Goal: Transaction & Acquisition: Book appointment/travel/reservation

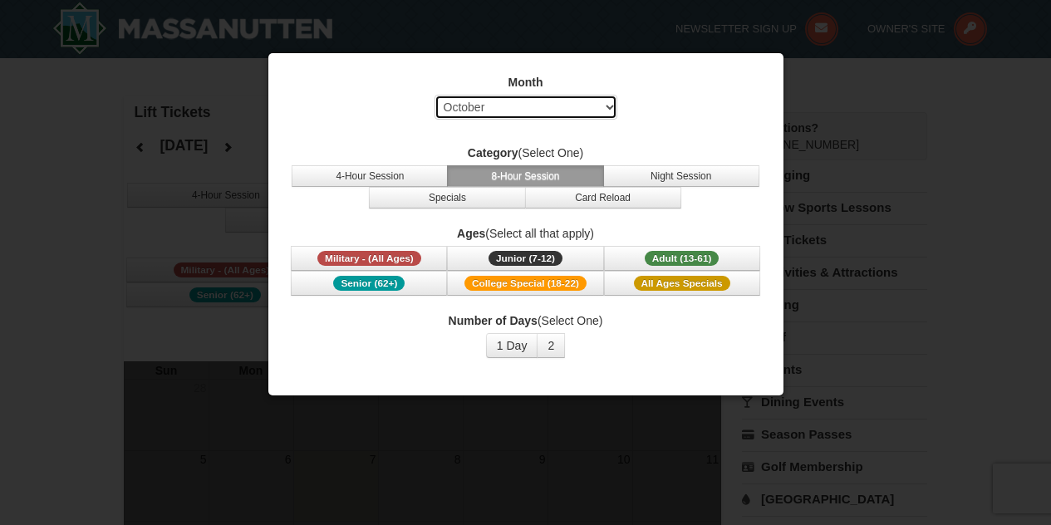
click at [580, 100] on select "Select October November December January February March April May June July Aug…" at bounding box center [525, 107] width 183 height 25
select select "12"
click at [434, 95] on select "Select October November December January February March April May June July Aug…" at bounding box center [525, 107] width 183 height 25
click at [516, 174] on button "8-Hour Session" at bounding box center [525, 176] width 156 height 22
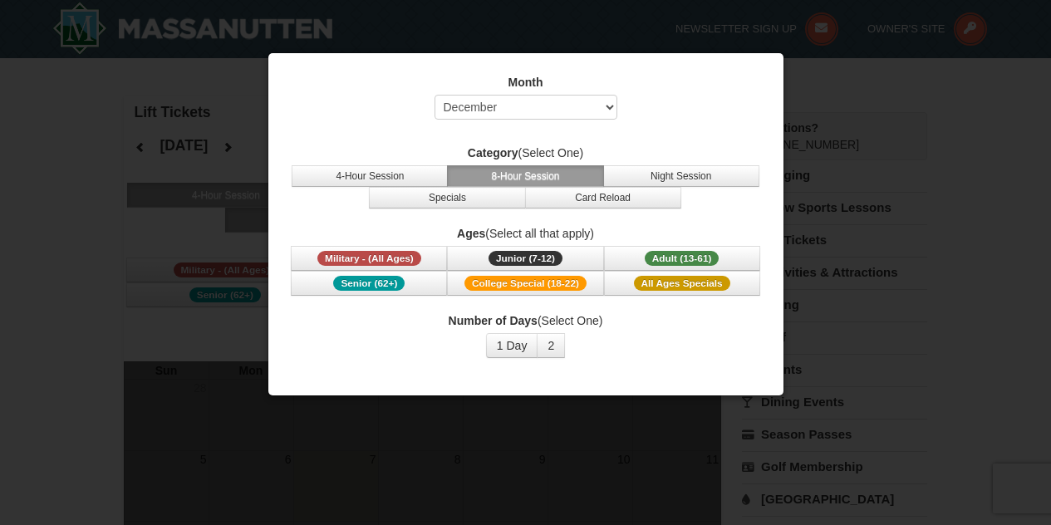
click at [521, 171] on button "8-Hour Session" at bounding box center [525, 176] width 156 height 22
click at [519, 346] on button "1 Day" at bounding box center [512, 345] width 52 height 25
click at [702, 250] on button "Adult (13-61) (13 - 61)" at bounding box center [682, 258] width 156 height 25
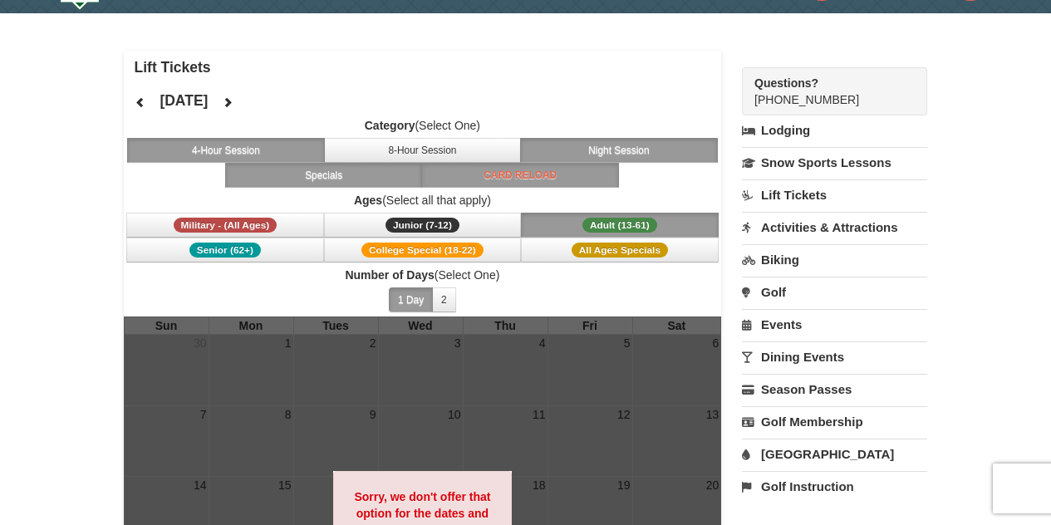
scroll to position [10, 0]
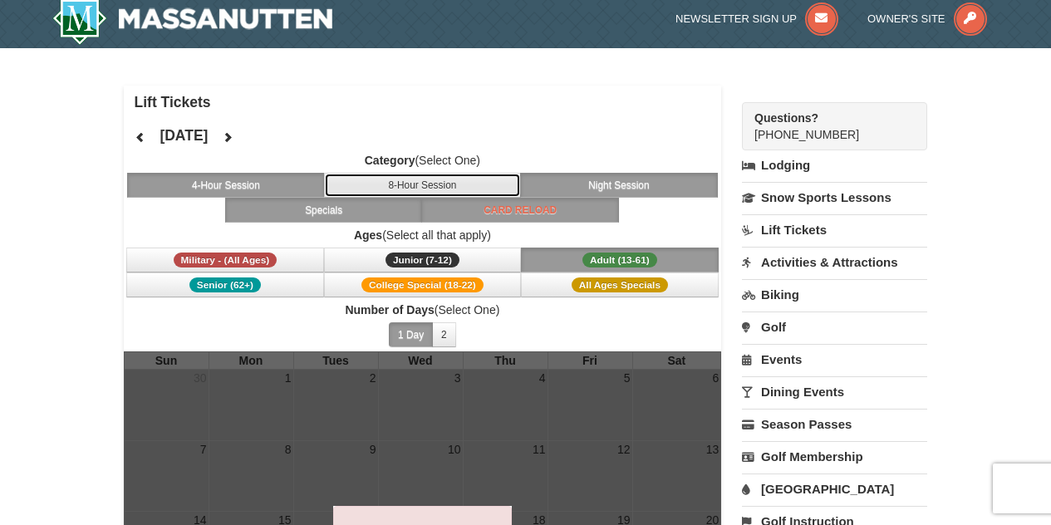
click at [430, 179] on button "8-Hour Session" at bounding box center [423, 185] width 198 height 25
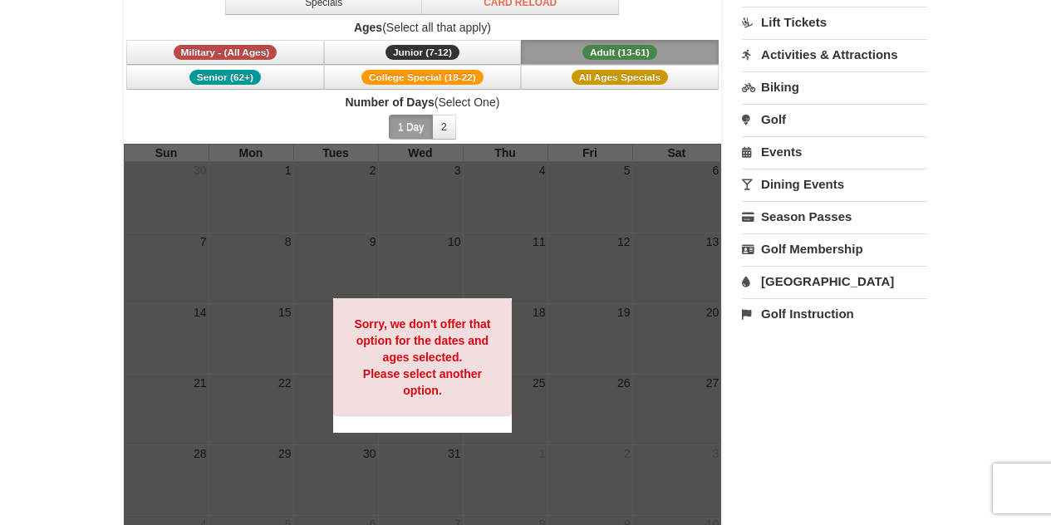
scroll to position [148, 0]
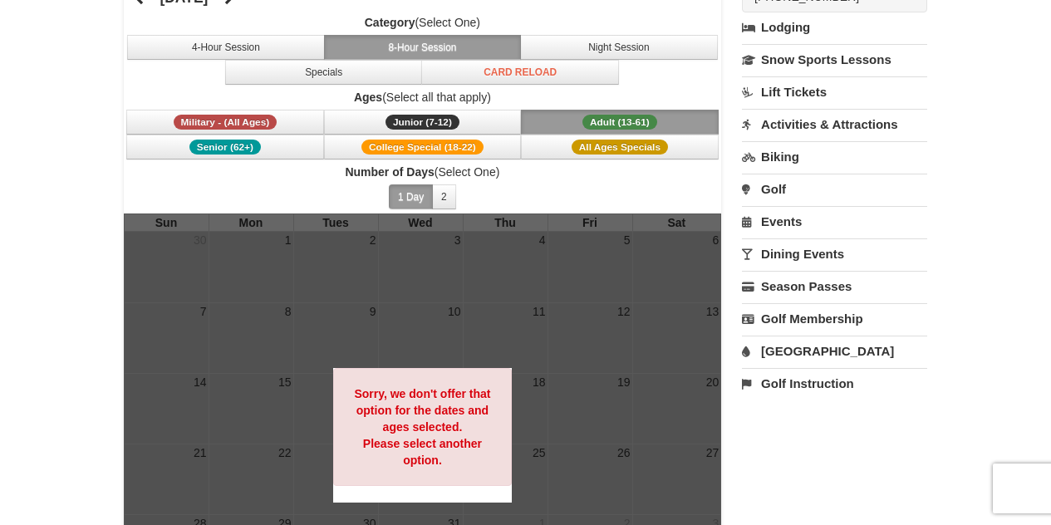
click at [537, 122] on button "Adult (13-61) (13 - 61)" at bounding box center [620, 122] width 198 height 25
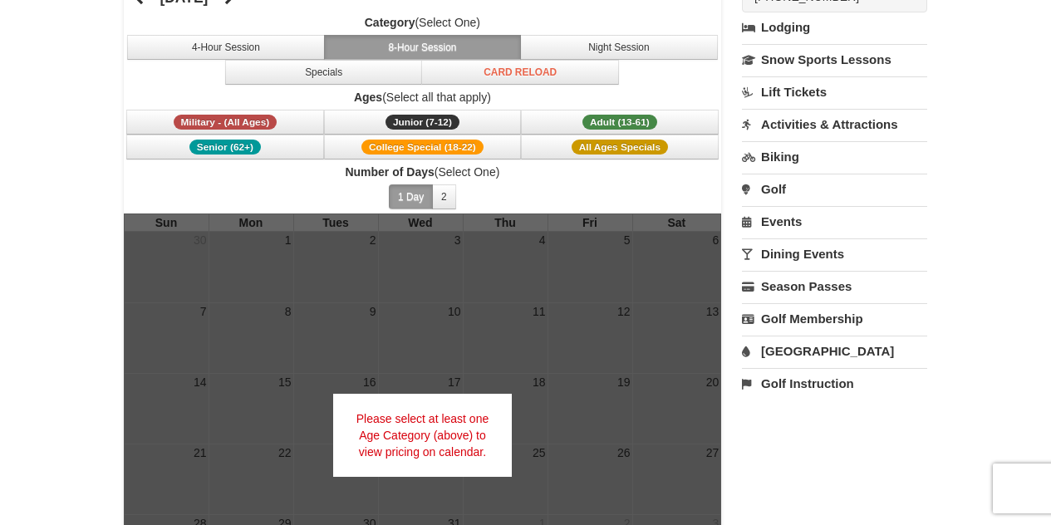
click at [406, 196] on button "1 Day" at bounding box center [411, 196] width 44 height 25
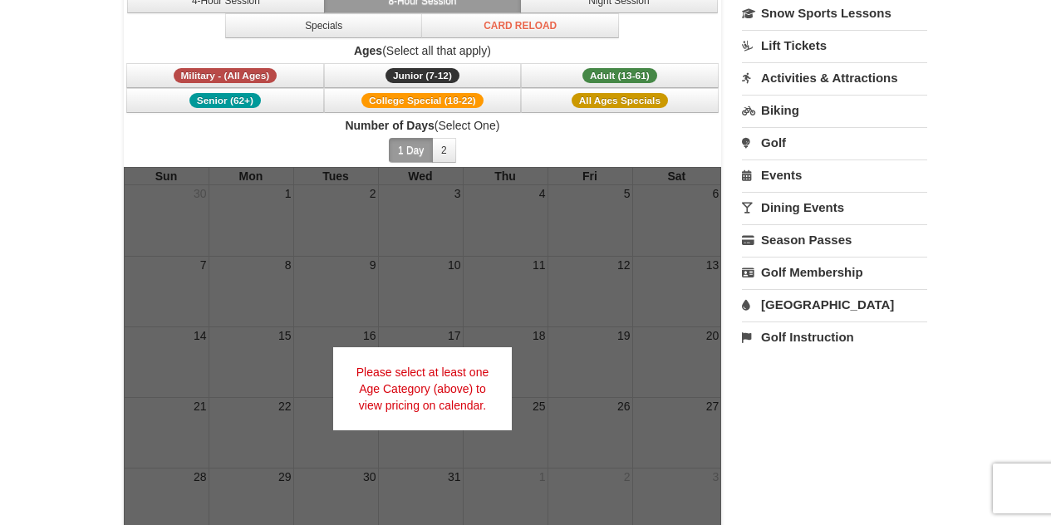
scroll to position [189, 0]
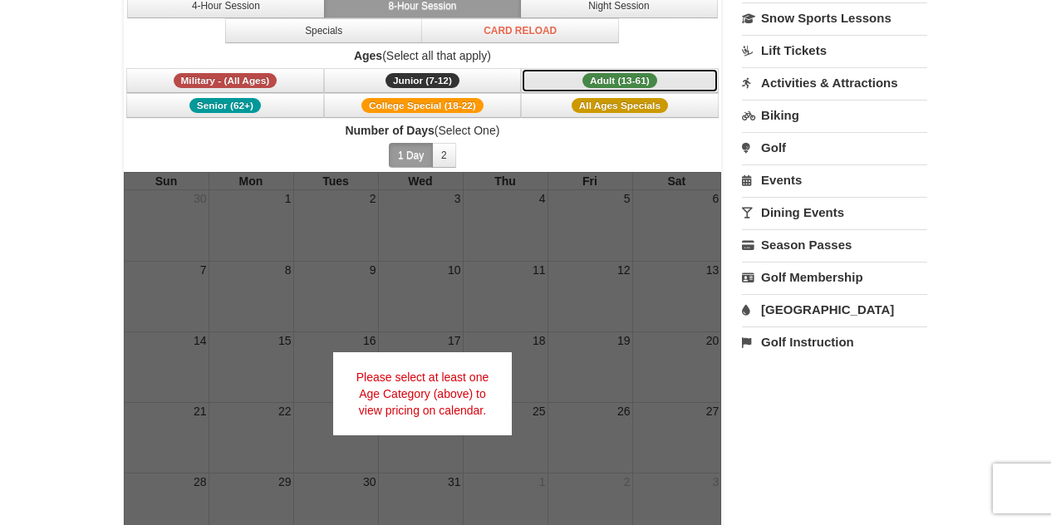
click at [621, 76] on span "Adult (13-61)" at bounding box center [619, 80] width 75 height 15
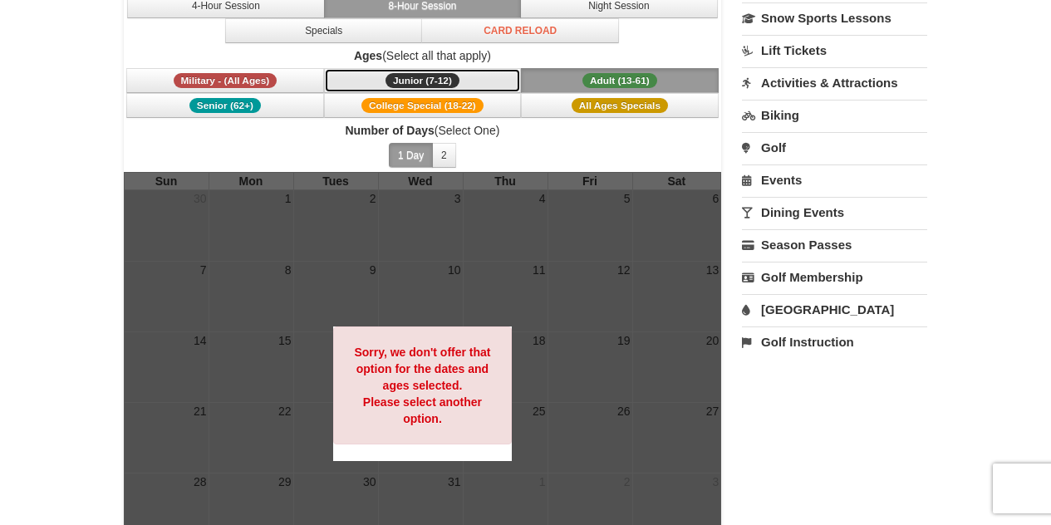
click at [462, 78] on button "Junior (7-12) (7 - 12)" at bounding box center [423, 80] width 198 height 25
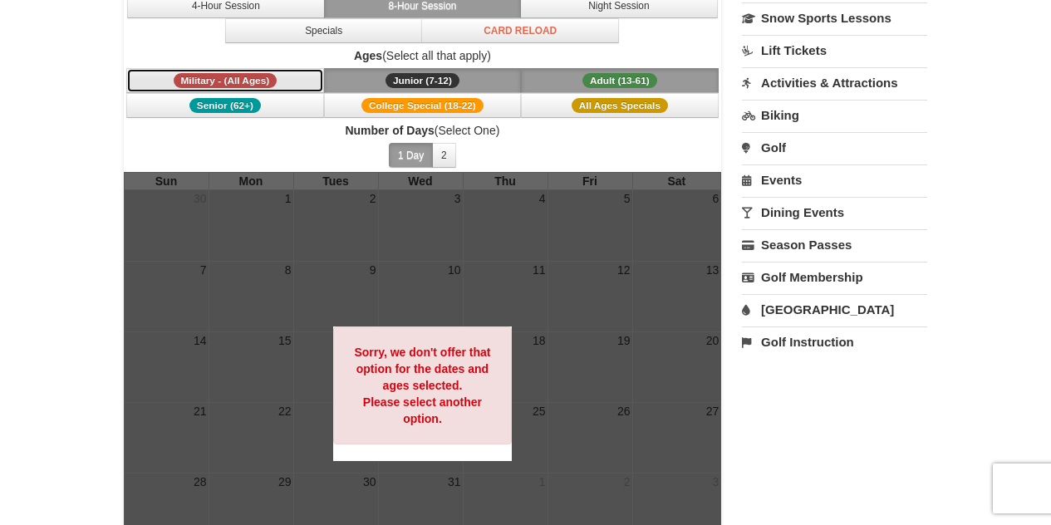
click at [277, 80] on button "Military - (All Ages)" at bounding box center [225, 80] width 198 height 25
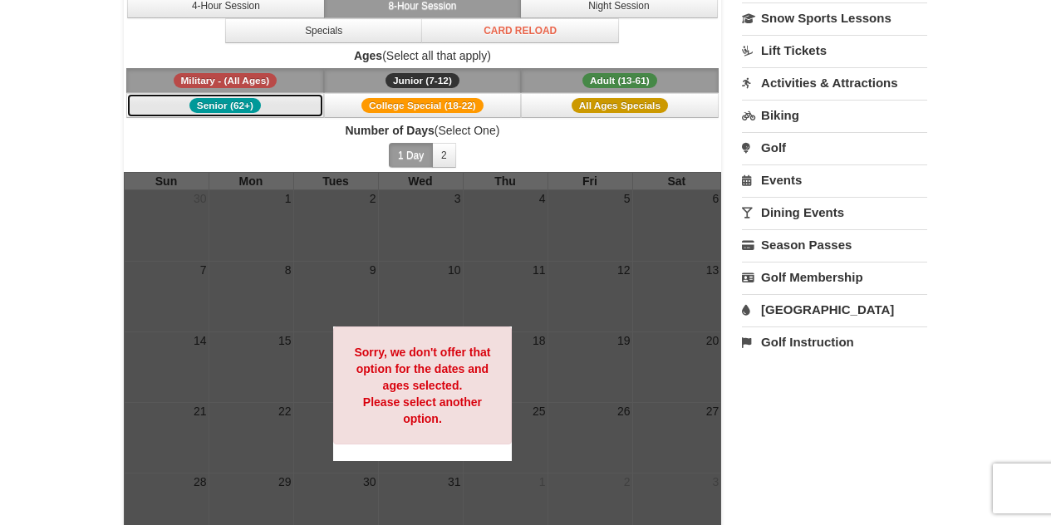
click at [309, 114] on button "Senior (62+)" at bounding box center [225, 105] width 198 height 25
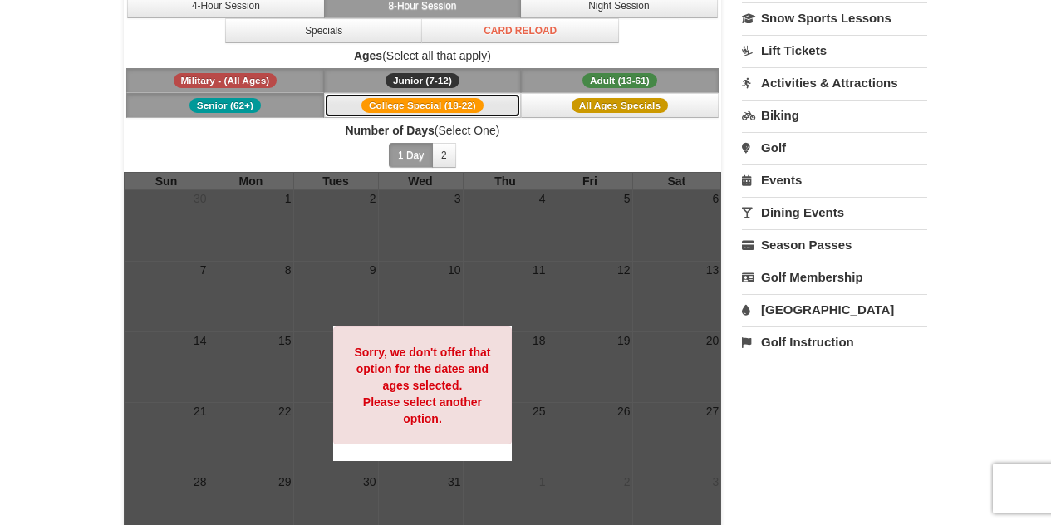
click at [389, 107] on span "College Special (18-22)" at bounding box center [422, 105] width 122 height 15
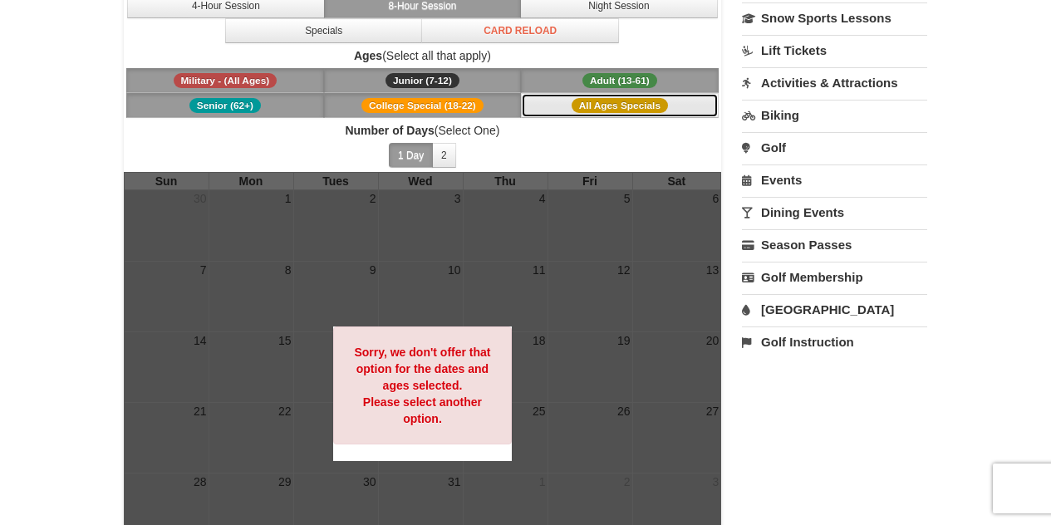
click at [563, 106] on button "All Ages Specials" at bounding box center [620, 105] width 198 height 25
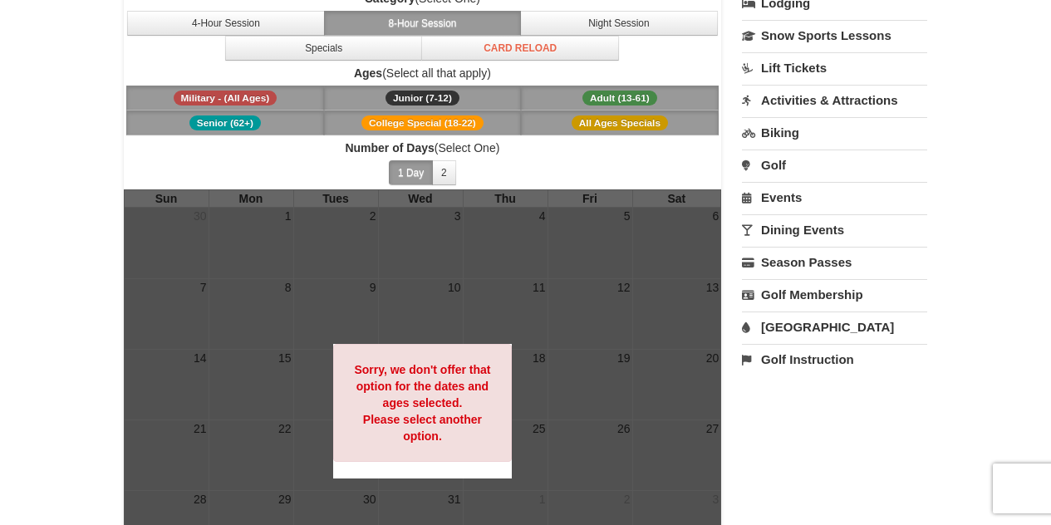
scroll to position [0, 0]
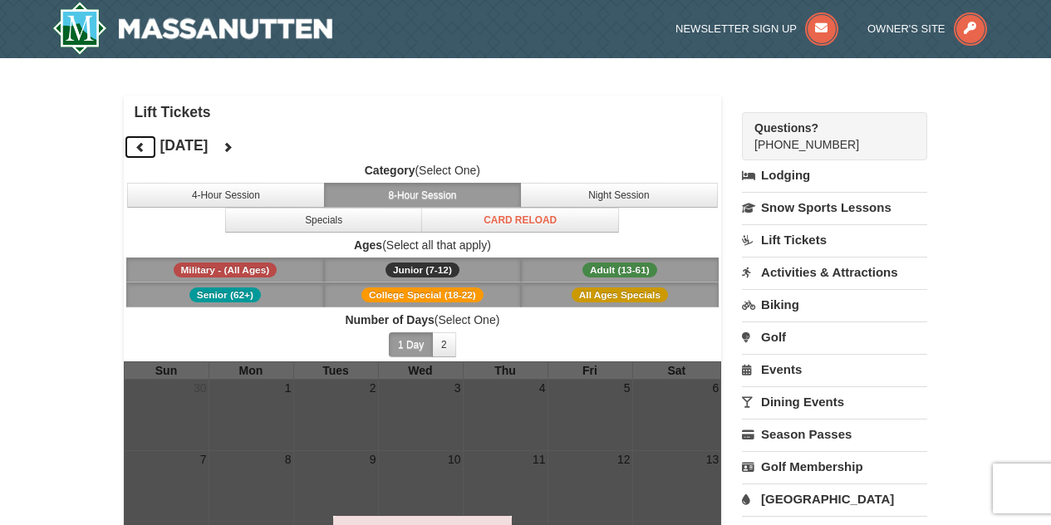
click at [141, 150] on icon at bounding box center [141, 147] width 12 height 12
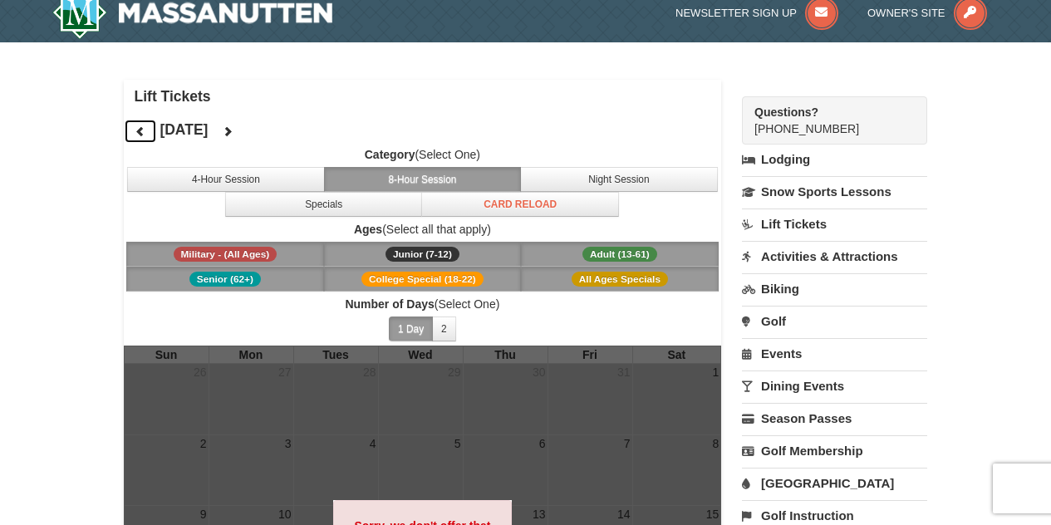
scroll to position [33, 0]
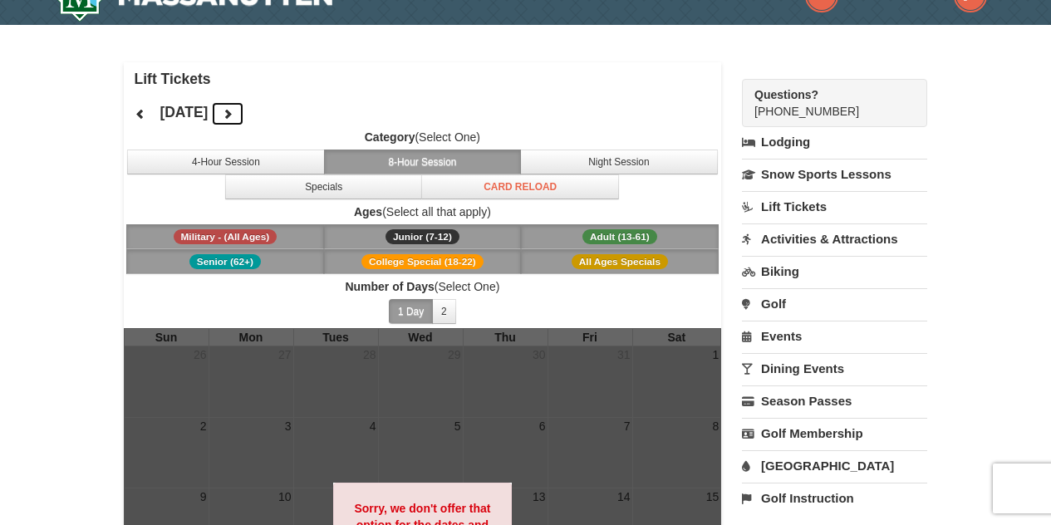
click at [233, 117] on icon at bounding box center [228, 114] width 12 height 12
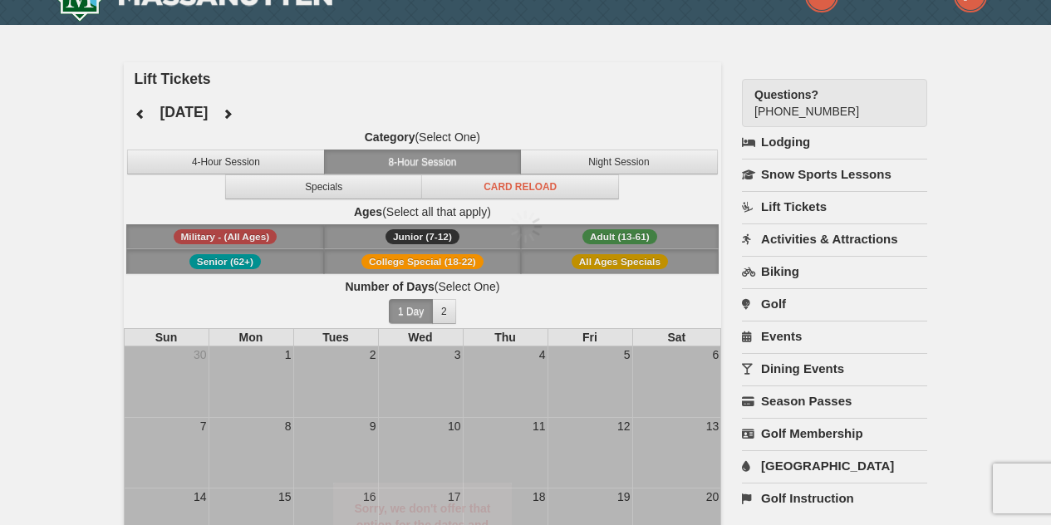
click at [287, 117] on div at bounding box center [525, 262] width 1051 height 525
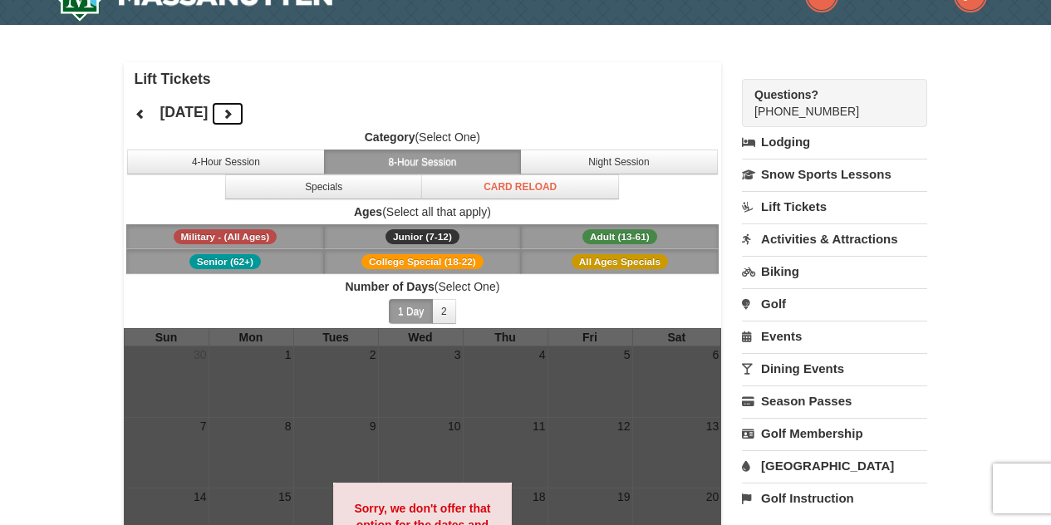
click at [233, 115] on icon at bounding box center [228, 114] width 12 height 12
click at [612, 233] on span "Adult (13-61)" at bounding box center [619, 236] width 75 height 15
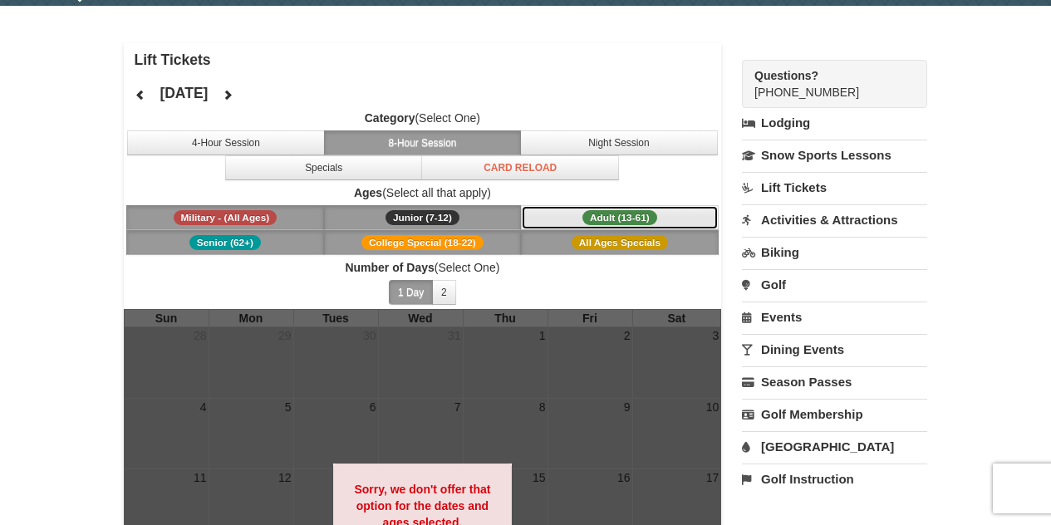
scroll to position [71, 0]
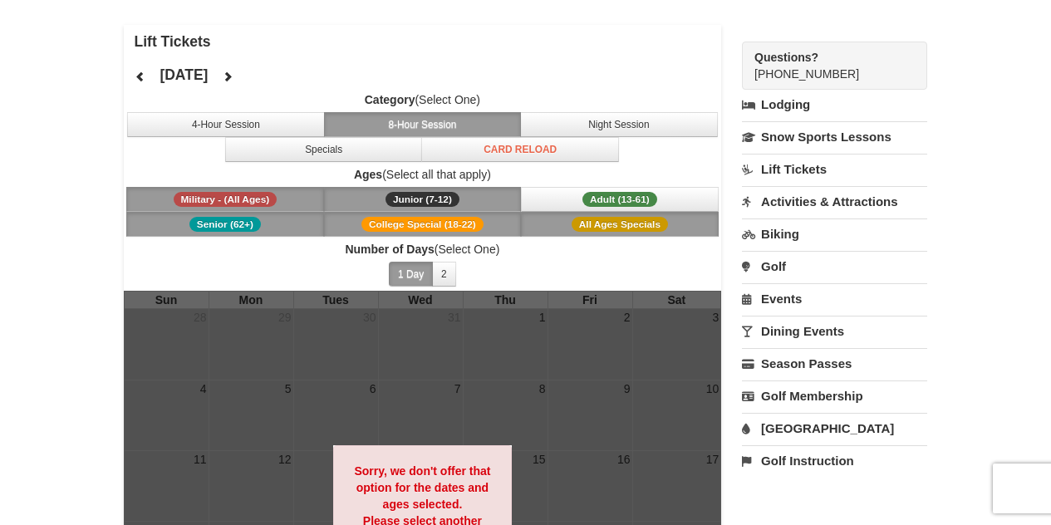
click at [463, 122] on button "8-Hour Session" at bounding box center [423, 124] width 198 height 25
click at [404, 272] on button "1 Day" at bounding box center [411, 274] width 44 height 25
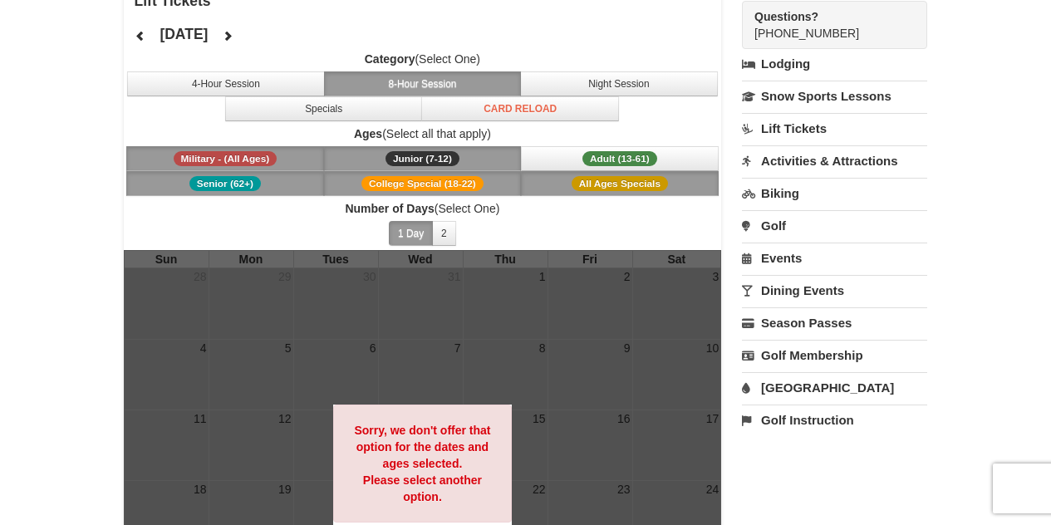
scroll to position [95, 0]
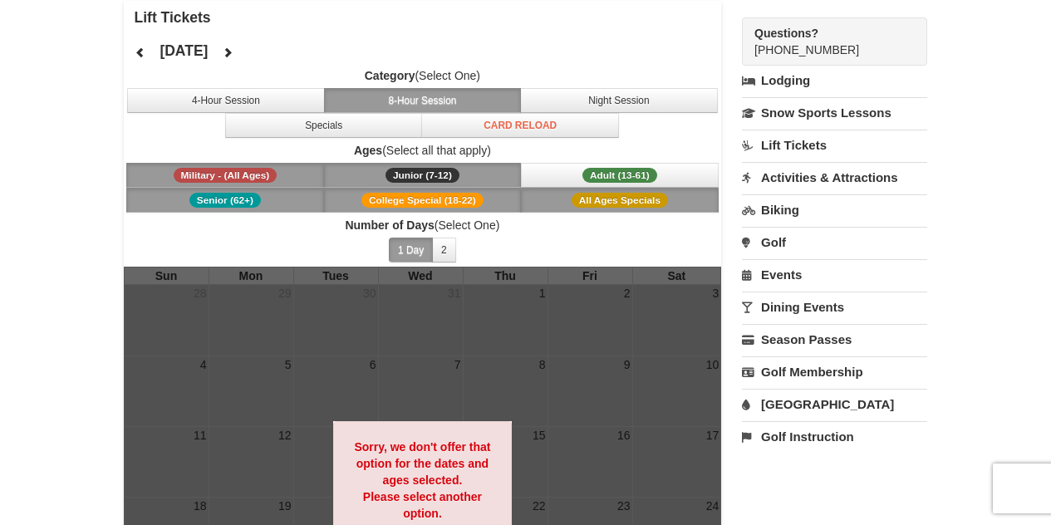
click at [762, 143] on link "Lift Tickets" at bounding box center [834, 145] width 185 height 31
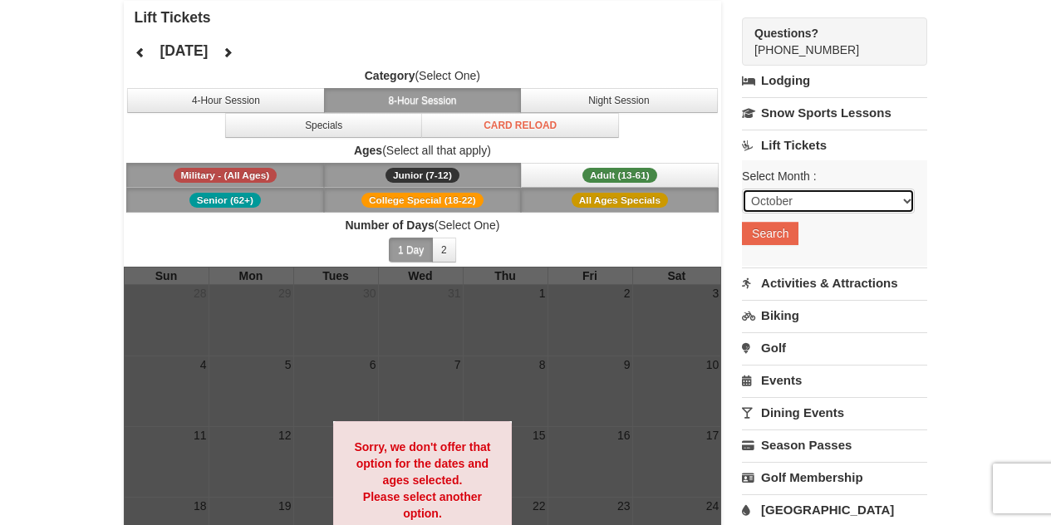
click at [777, 189] on select "October November December January February March April May June July August Sep…" at bounding box center [828, 201] width 173 height 25
select select "12"
click at [742, 189] on select "October November December January February March April May June July August Sep…" at bounding box center [828, 201] width 173 height 25
click at [774, 236] on button "Search" at bounding box center [770, 233] width 56 height 23
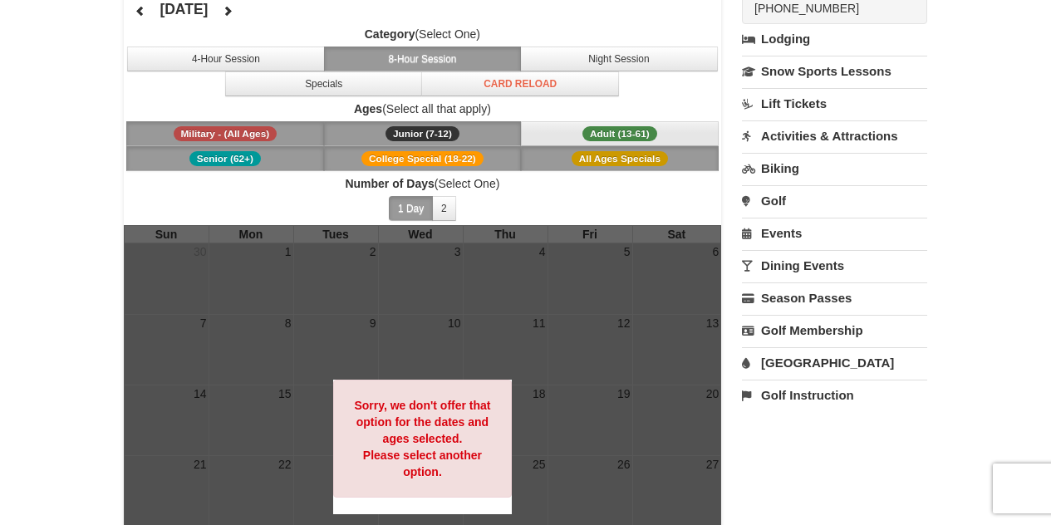
scroll to position [155, 0]
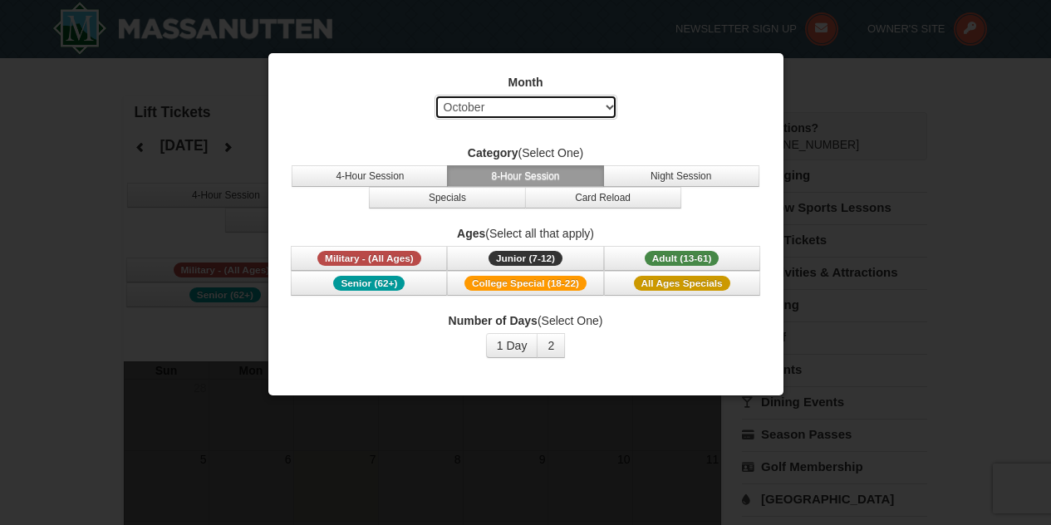
click at [520, 110] on select "Select October November December January February March April May June July Aug…" at bounding box center [525, 107] width 183 height 25
select select "12"
click at [434, 95] on select "Select October November December January February March April May June July Aug…" at bounding box center [525, 107] width 183 height 25
click at [487, 172] on button "8-Hour Session" at bounding box center [525, 176] width 156 height 22
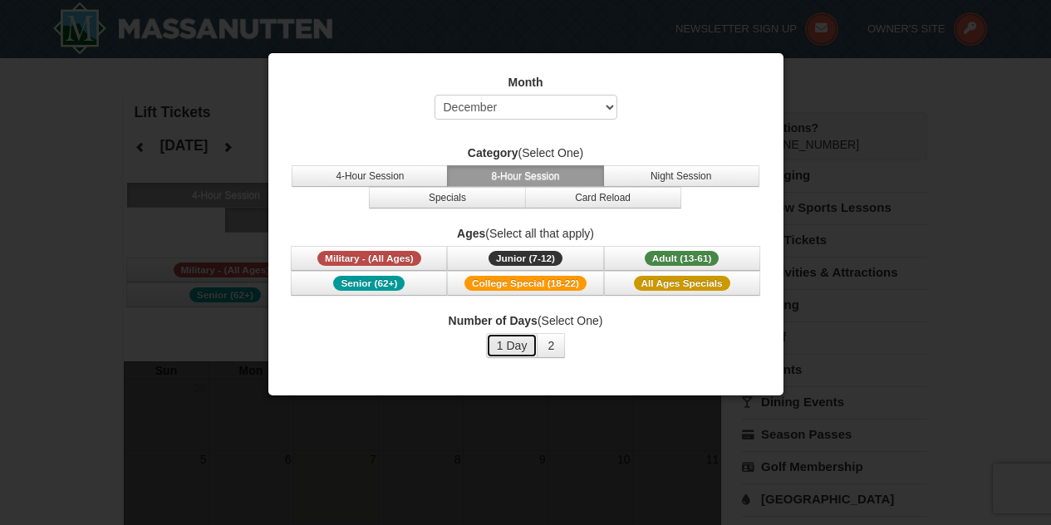
click at [495, 350] on button "1 Day" at bounding box center [512, 345] width 52 height 25
click at [652, 258] on span "Adult (13-61)" at bounding box center [681, 258] width 75 height 15
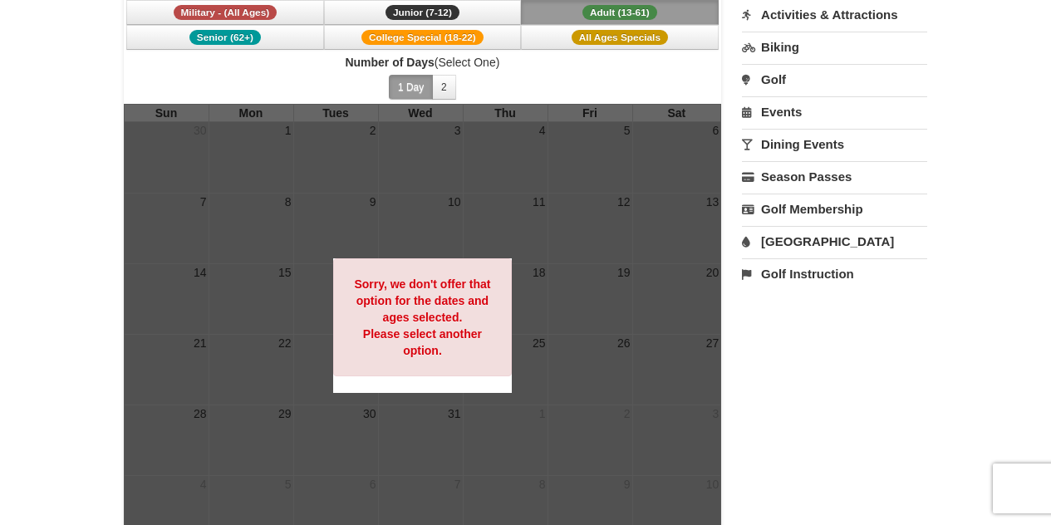
scroll to position [261, 0]
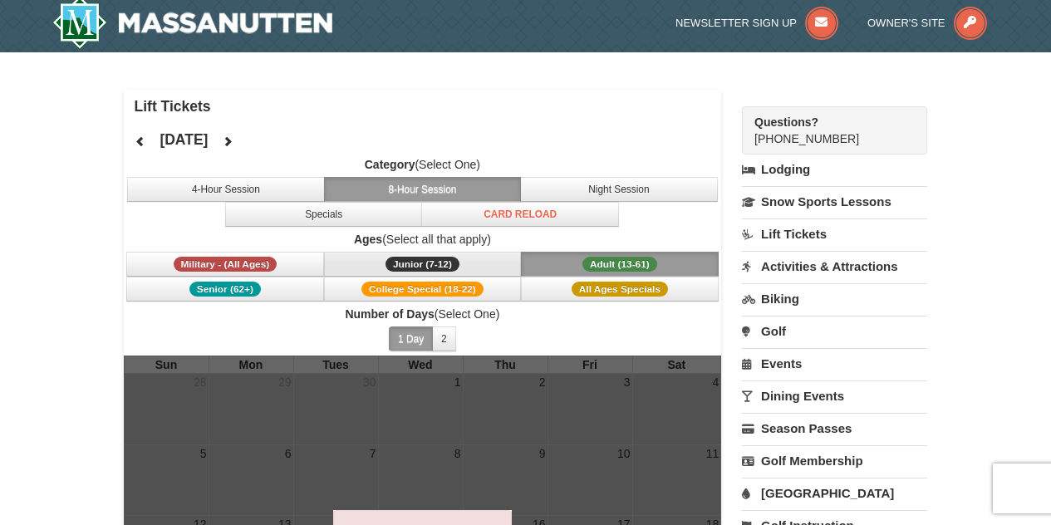
scroll to position [7, 0]
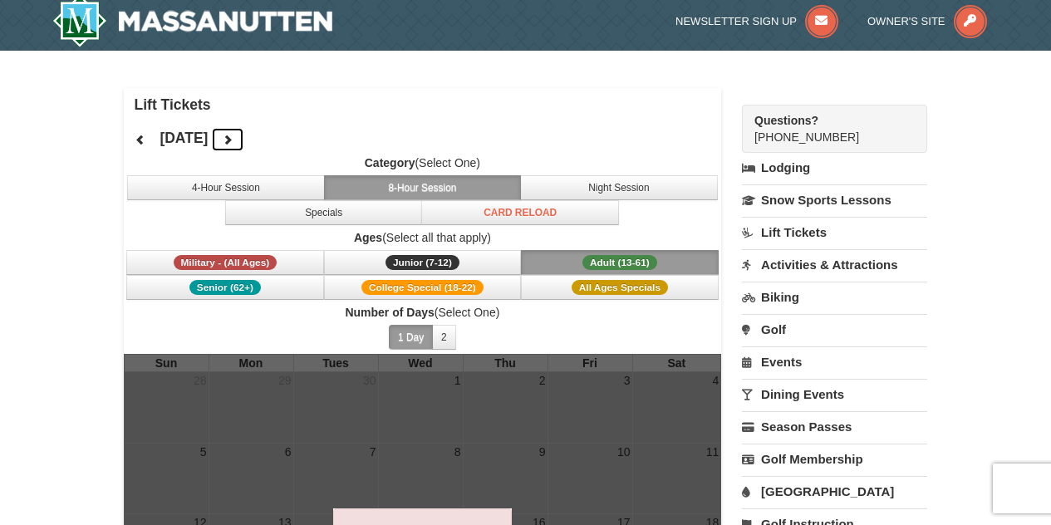
click at [244, 148] on button at bounding box center [227, 139] width 33 height 25
click at [233, 141] on icon at bounding box center [228, 140] width 12 height 12
click at [233, 140] on icon at bounding box center [228, 140] width 12 height 12
click at [244, 140] on button at bounding box center [227, 139] width 33 height 25
click at [233, 140] on icon at bounding box center [228, 140] width 12 height 12
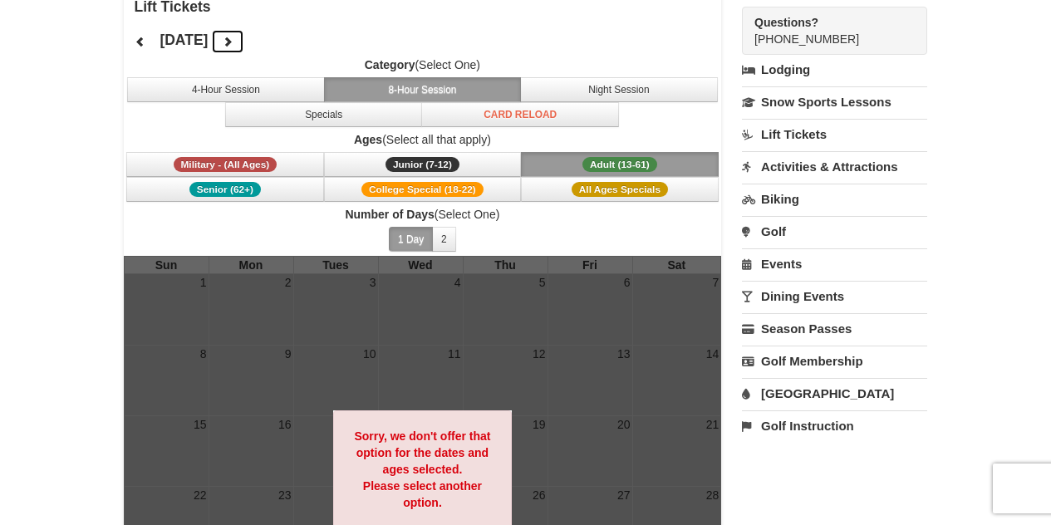
scroll to position [103, 0]
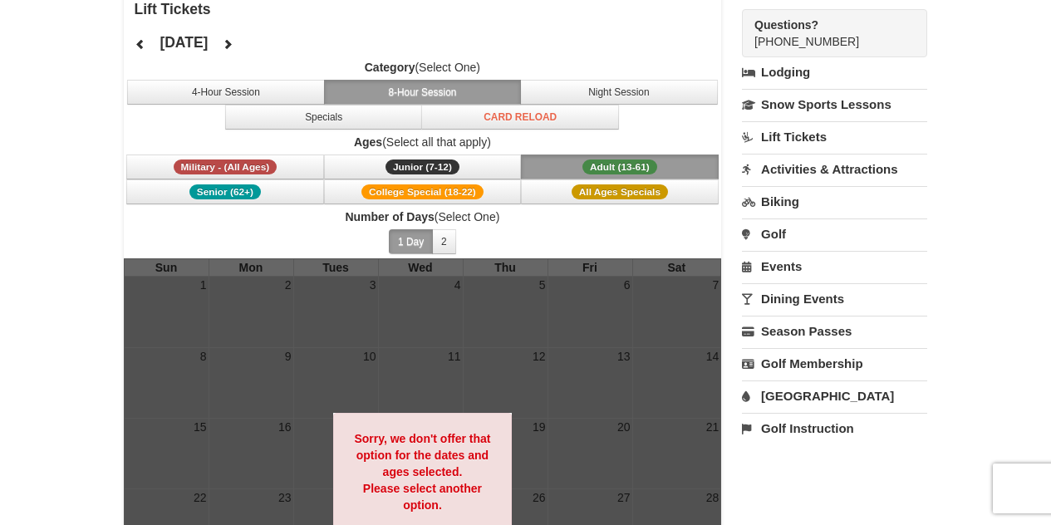
click at [576, 162] on button "Adult (13-61) (13 - 61)" at bounding box center [620, 166] width 198 height 25
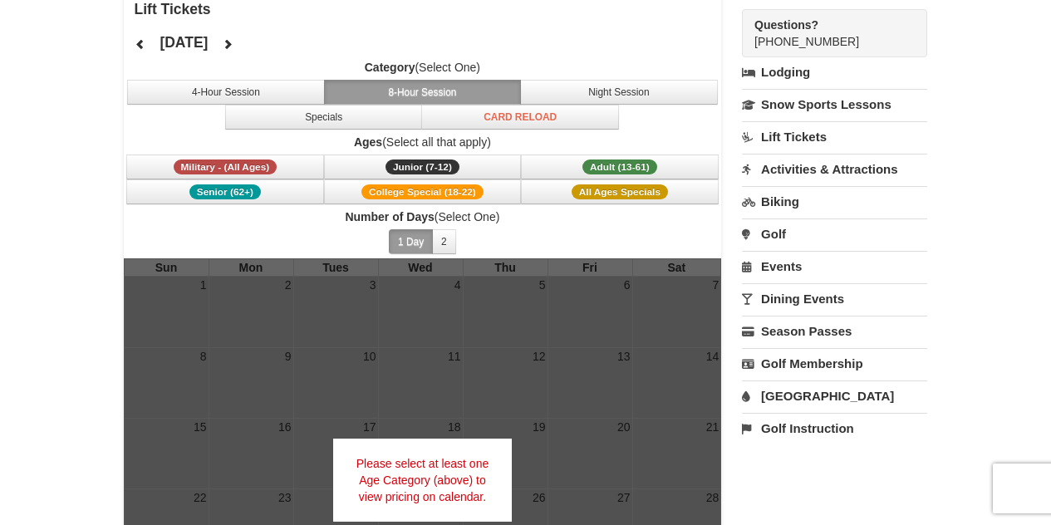
click at [409, 86] on button "8-Hour Session" at bounding box center [423, 92] width 198 height 25
click at [601, 164] on span "Adult (13-61)" at bounding box center [619, 166] width 75 height 15
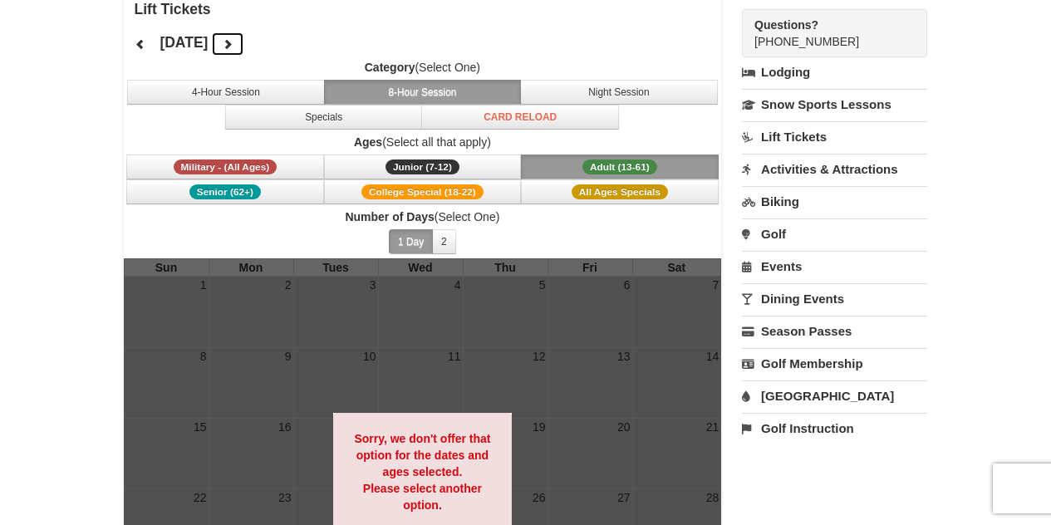
click at [244, 42] on button at bounding box center [227, 44] width 33 height 25
click at [144, 51] on button at bounding box center [140, 44] width 33 height 25
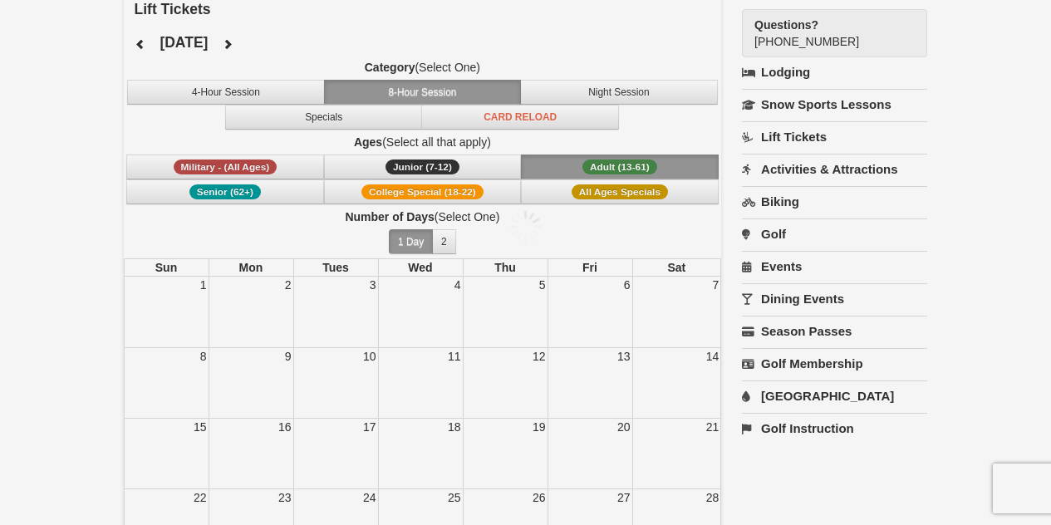
click at [143, 51] on div at bounding box center [525, 262] width 1051 height 525
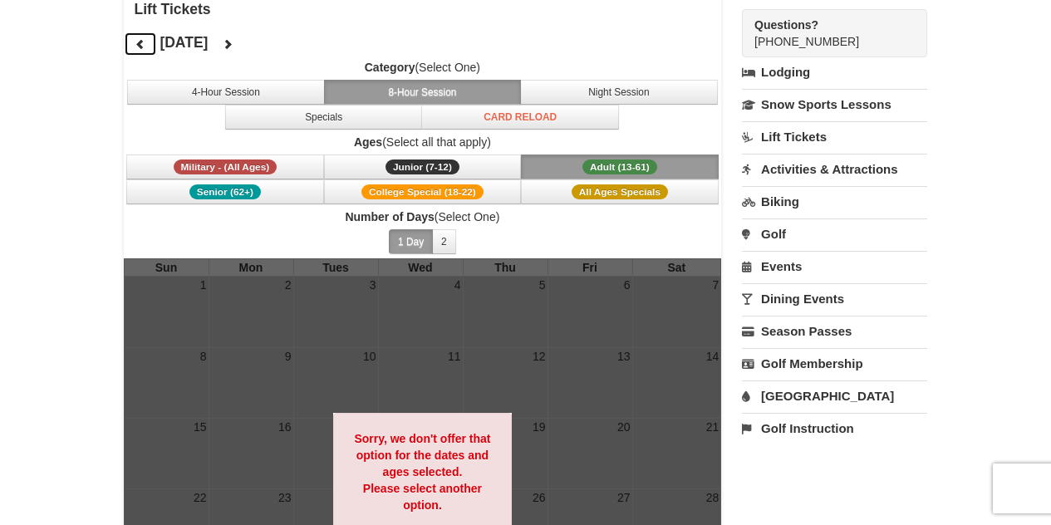
click at [138, 47] on icon at bounding box center [141, 44] width 12 height 12
click at [137, 50] on icon at bounding box center [141, 44] width 12 height 12
click at [139, 49] on icon at bounding box center [141, 44] width 12 height 12
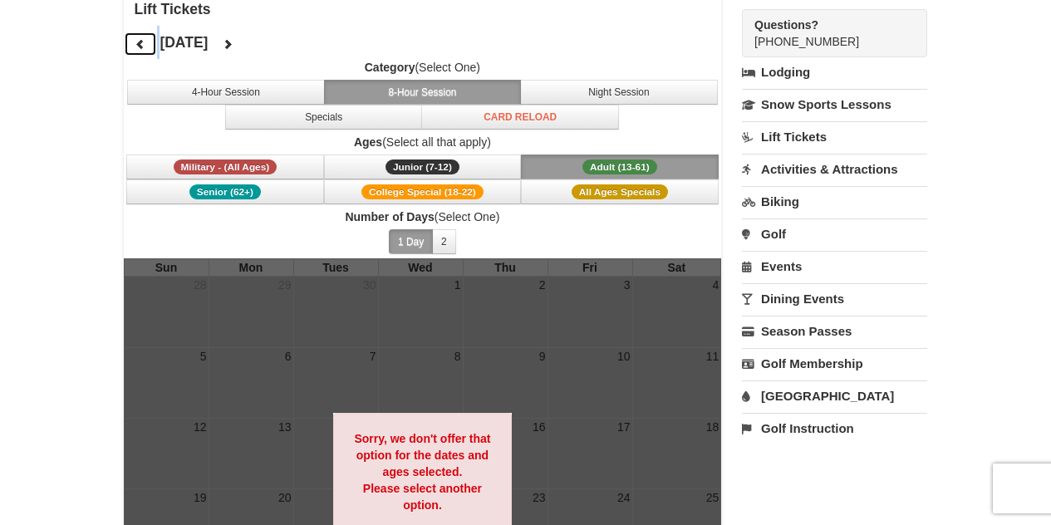
click at [140, 51] on button at bounding box center [140, 44] width 33 height 25
click at [141, 46] on icon at bounding box center [141, 44] width 12 height 12
click at [140, 45] on icon at bounding box center [141, 44] width 12 height 12
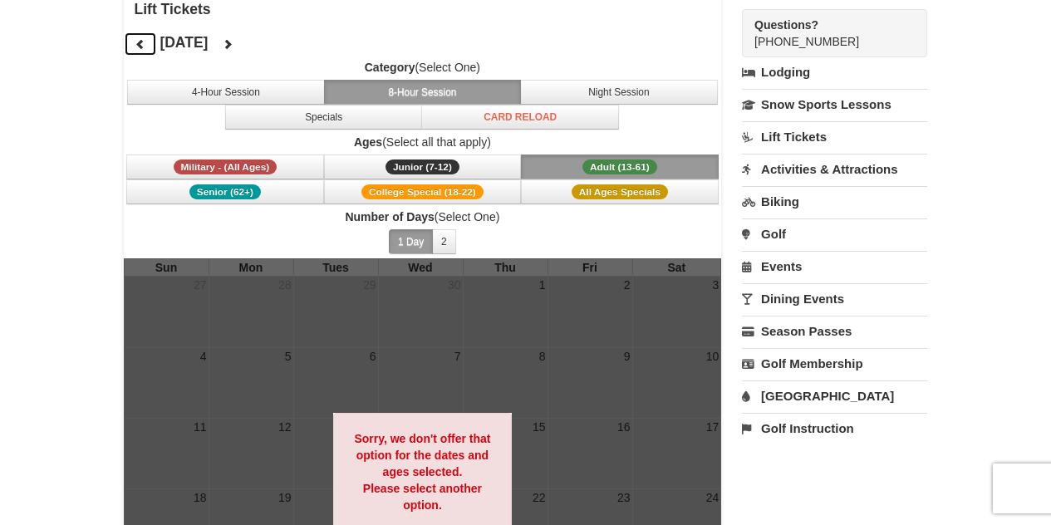
click at [140, 44] on icon at bounding box center [141, 44] width 12 height 12
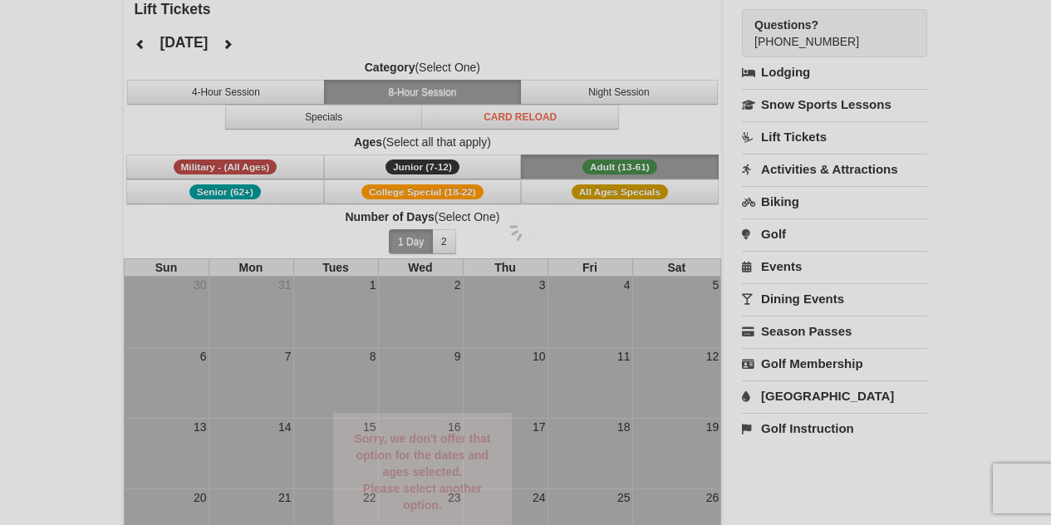
click at [140, 45] on div at bounding box center [525, 262] width 1051 height 525
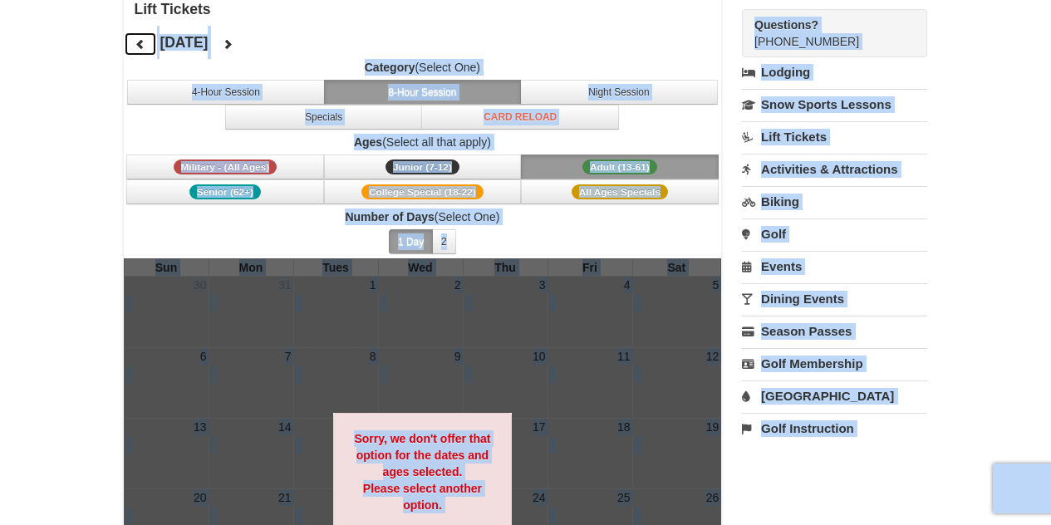
click at [140, 44] on icon at bounding box center [141, 44] width 12 height 12
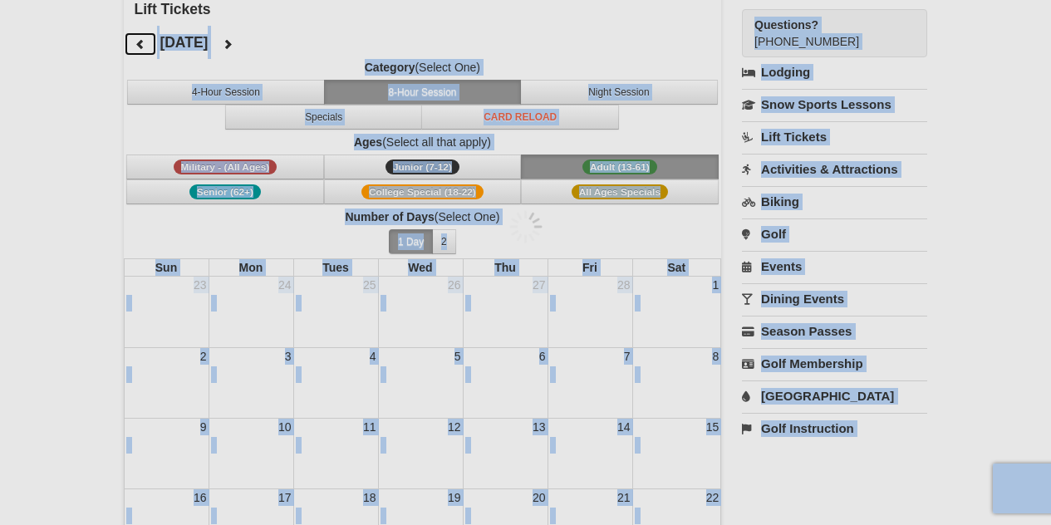
click at [140, 44] on div at bounding box center [525, 262] width 1051 height 525
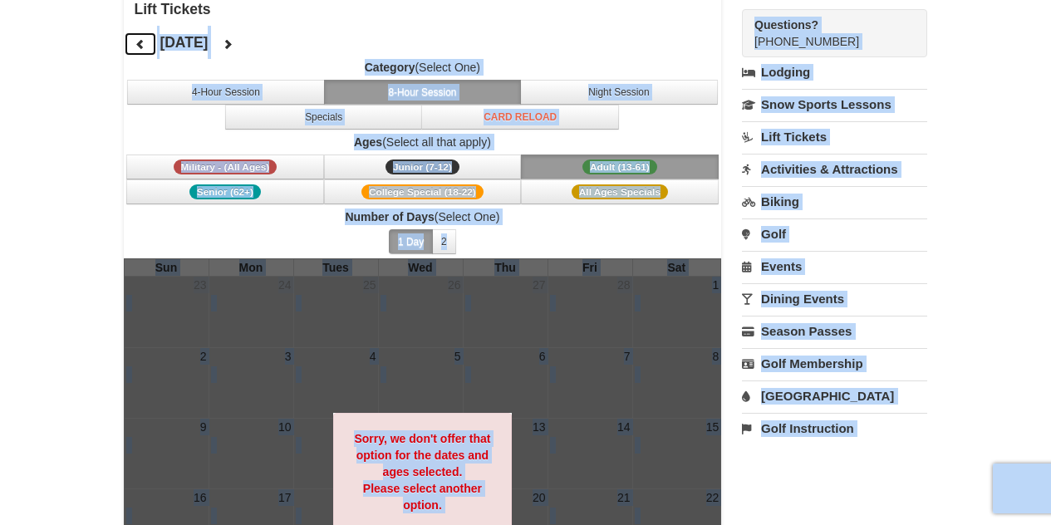
click at [140, 45] on icon at bounding box center [141, 44] width 12 height 12
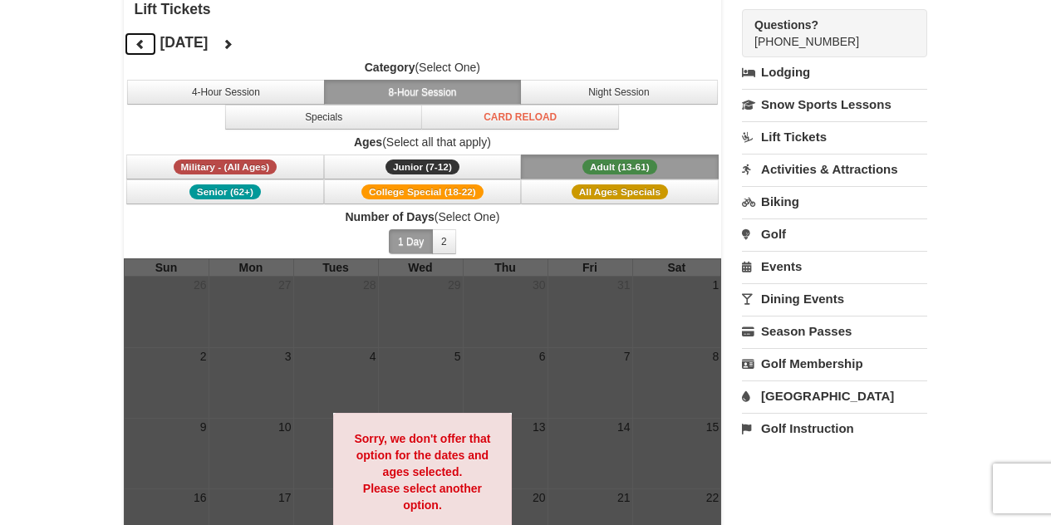
click at [139, 43] on icon at bounding box center [141, 44] width 12 height 12
click at [138, 43] on icon at bounding box center [141, 44] width 12 height 12
click at [233, 42] on icon at bounding box center [228, 44] width 12 height 12
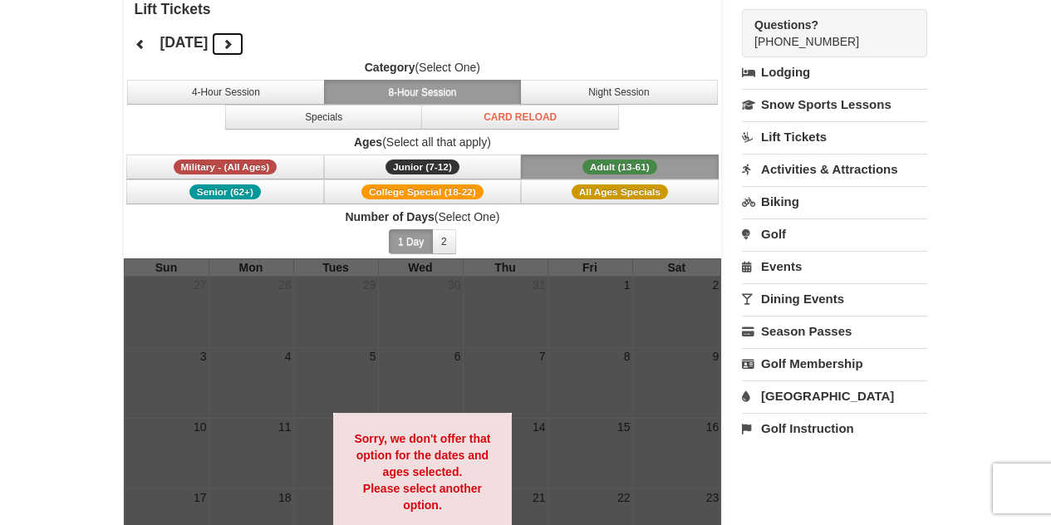
click at [244, 42] on button at bounding box center [227, 44] width 33 height 25
click at [244, 43] on button at bounding box center [227, 44] width 33 height 25
click at [233, 43] on icon at bounding box center [228, 44] width 12 height 12
click at [233, 45] on icon at bounding box center [228, 44] width 12 height 12
click at [278, 45] on div "March 2025 Category (Select One) 4-Hour Session 8-Hour Session Night Session Sp…" at bounding box center [423, 142] width 598 height 233
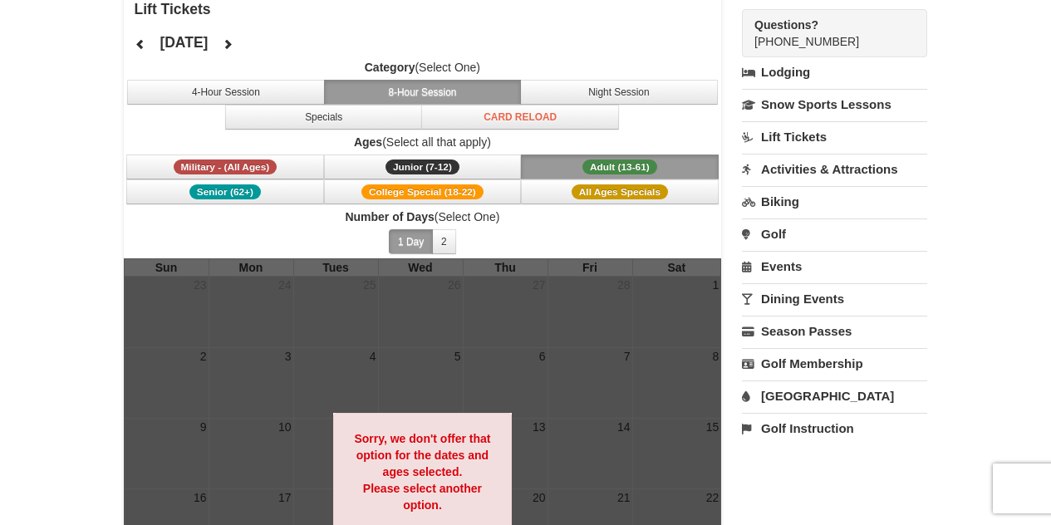
click at [278, 45] on div "March 2025 Category (Select One) 4-Hour Session 8-Hour Session Night Session Sp…" at bounding box center [423, 142] width 598 height 233
click at [444, 242] on button "2" at bounding box center [444, 241] width 24 height 25
click at [411, 240] on button "1 Day" at bounding box center [411, 241] width 44 height 25
click at [627, 190] on span "All Ages Specials" at bounding box center [619, 191] width 96 height 15
click at [402, 88] on button "8-Hour Session" at bounding box center [423, 92] width 198 height 25
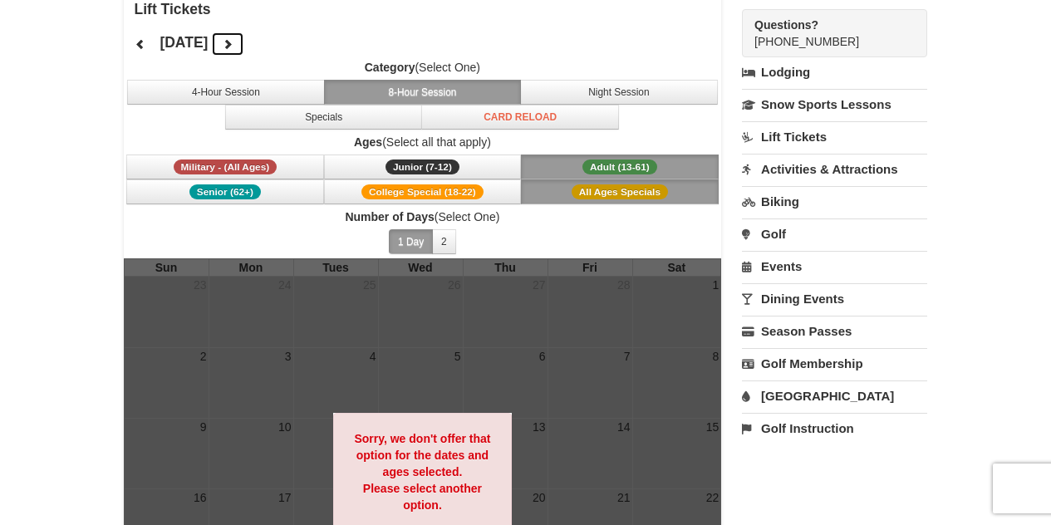
click at [233, 46] on icon at bounding box center [228, 44] width 12 height 12
click at [244, 48] on button at bounding box center [227, 44] width 33 height 25
click at [244, 50] on button at bounding box center [227, 44] width 33 height 25
click at [132, 47] on button at bounding box center [140, 44] width 33 height 25
click at [137, 47] on icon at bounding box center [141, 44] width 12 height 12
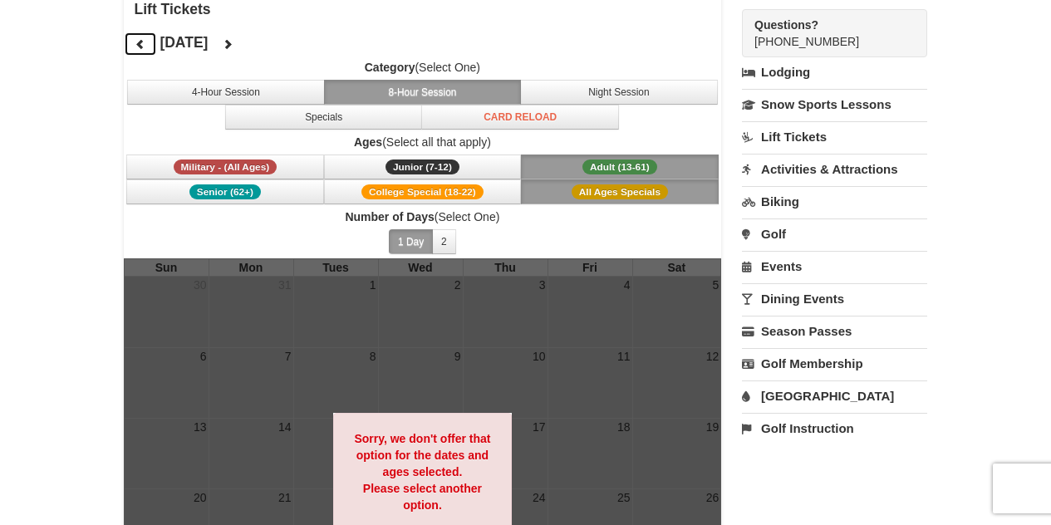
click at [138, 45] on icon at bounding box center [141, 44] width 12 height 12
click at [139, 44] on icon at bounding box center [141, 44] width 12 height 12
click at [139, 43] on icon at bounding box center [141, 44] width 12 height 12
click at [138, 43] on icon at bounding box center [141, 44] width 12 height 12
click at [244, 46] on button at bounding box center [227, 44] width 33 height 25
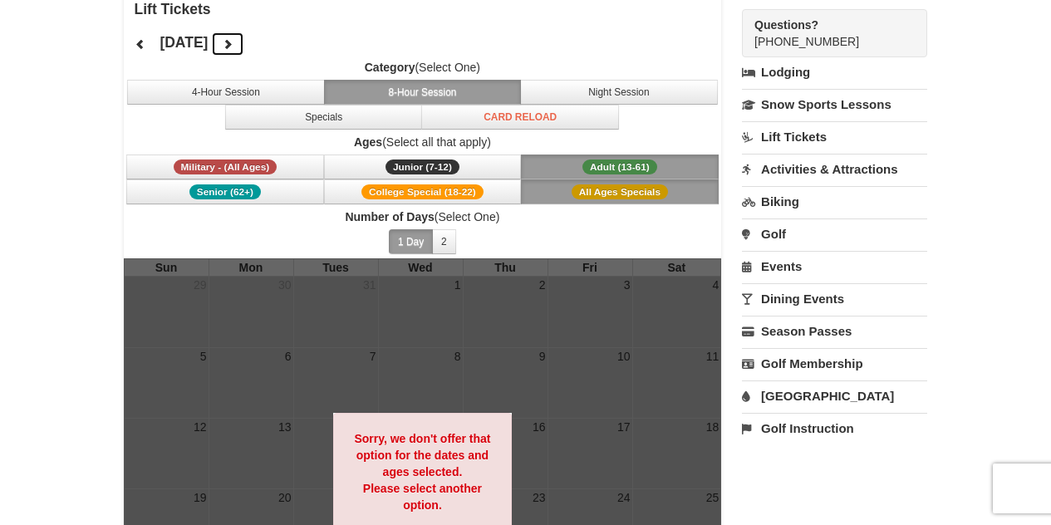
click at [244, 47] on button at bounding box center [227, 44] width 33 height 25
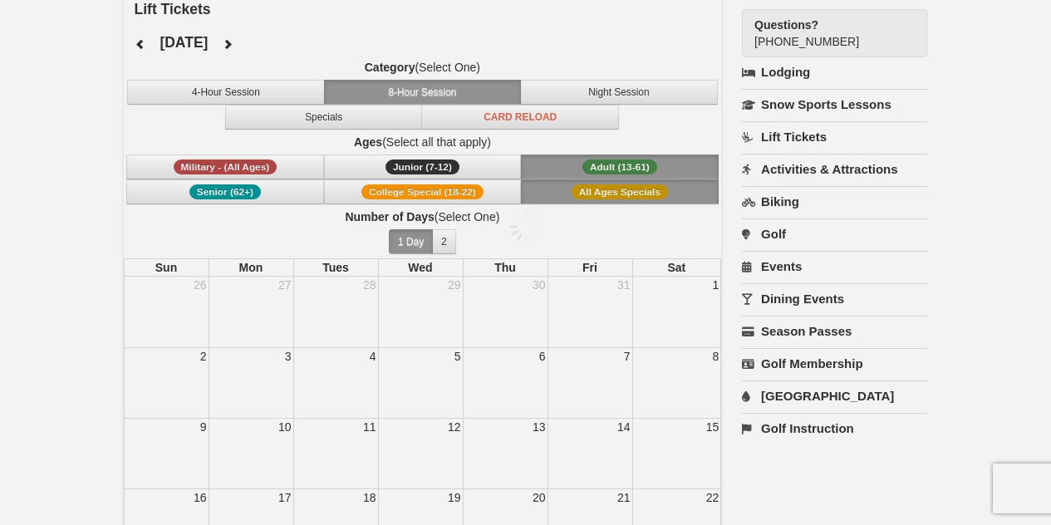
click at [282, 47] on div at bounding box center [525, 262] width 1051 height 525
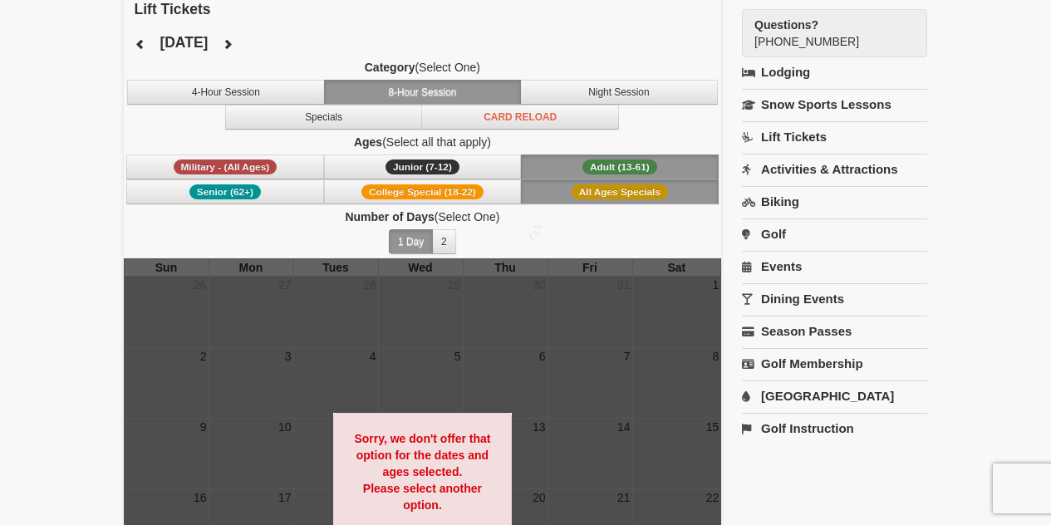
click at [282, 47] on div at bounding box center [525, 262] width 1051 height 525
click at [233, 47] on icon at bounding box center [228, 44] width 12 height 12
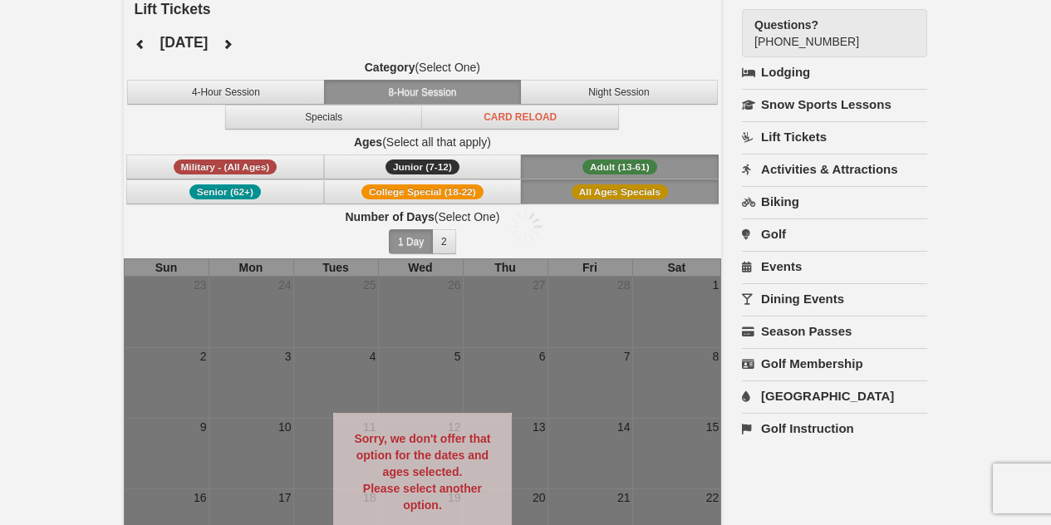
click at [277, 45] on div at bounding box center [525, 262] width 1051 height 525
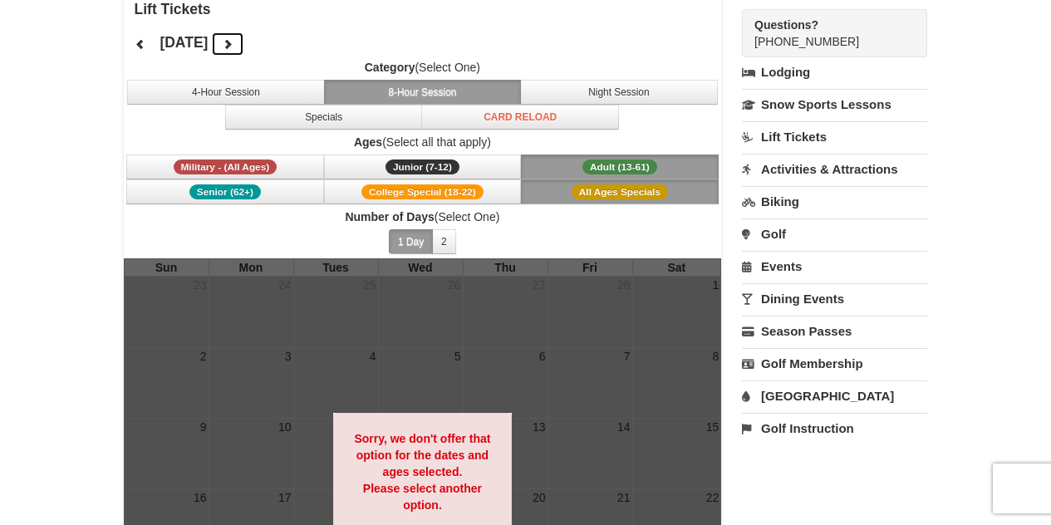
click at [244, 46] on button at bounding box center [227, 44] width 33 height 25
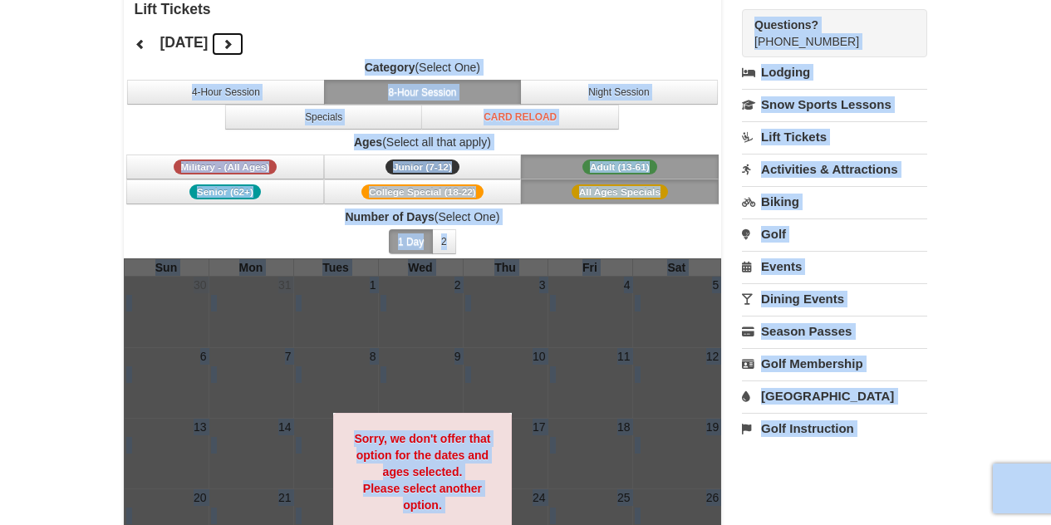
click at [233, 47] on icon at bounding box center [228, 44] width 12 height 12
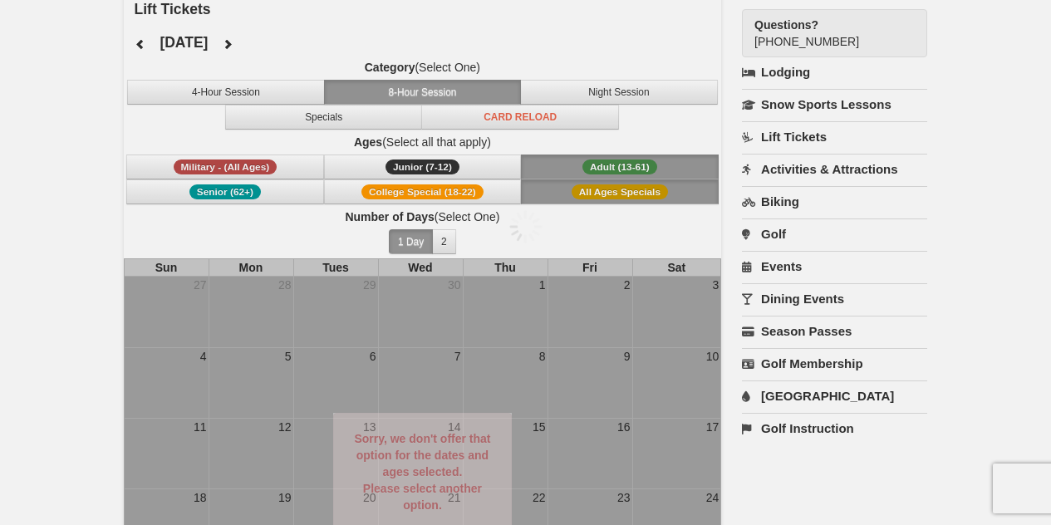
click at [251, 47] on div at bounding box center [525, 262] width 1051 height 525
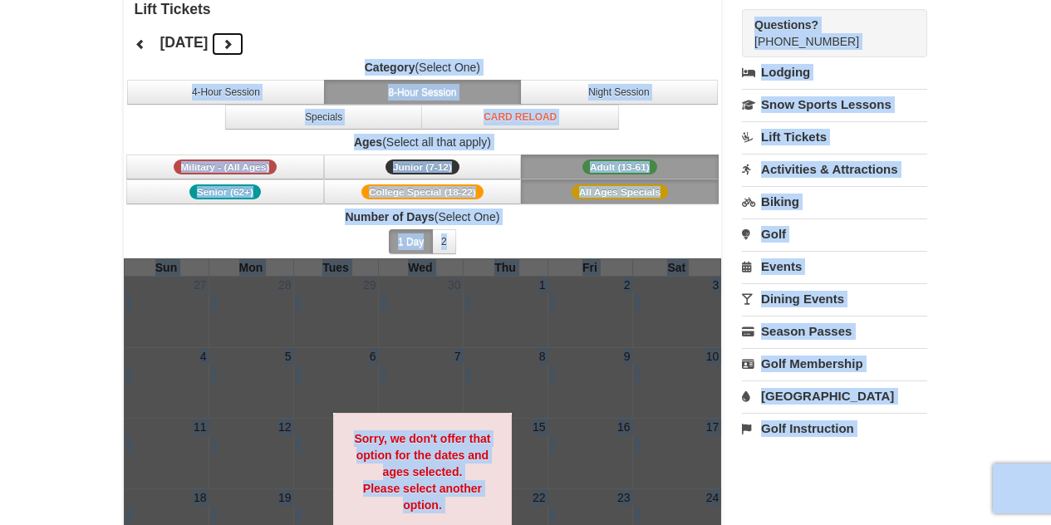
click at [233, 46] on icon at bounding box center [228, 44] width 12 height 12
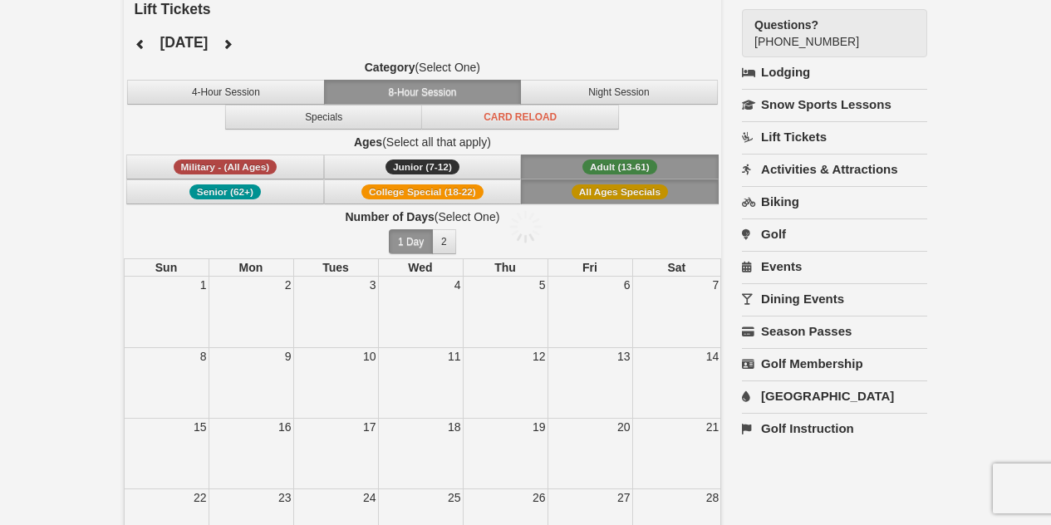
click at [243, 46] on div at bounding box center [525, 262] width 1051 height 525
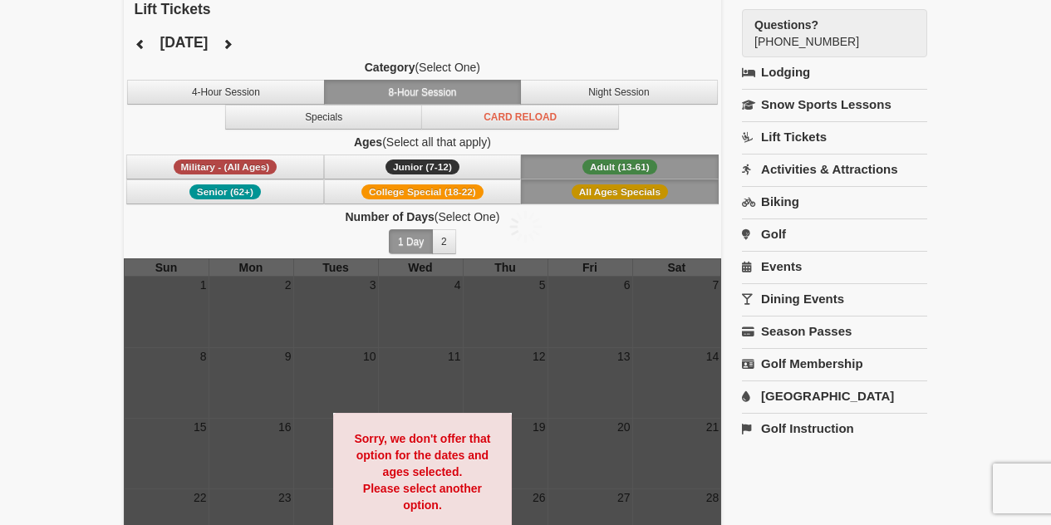
click at [243, 46] on div at bounding box center [525, 262] width 1051 height 525
click at [233, 46] on icon at bounding box center [228, 44] width 12 height 12
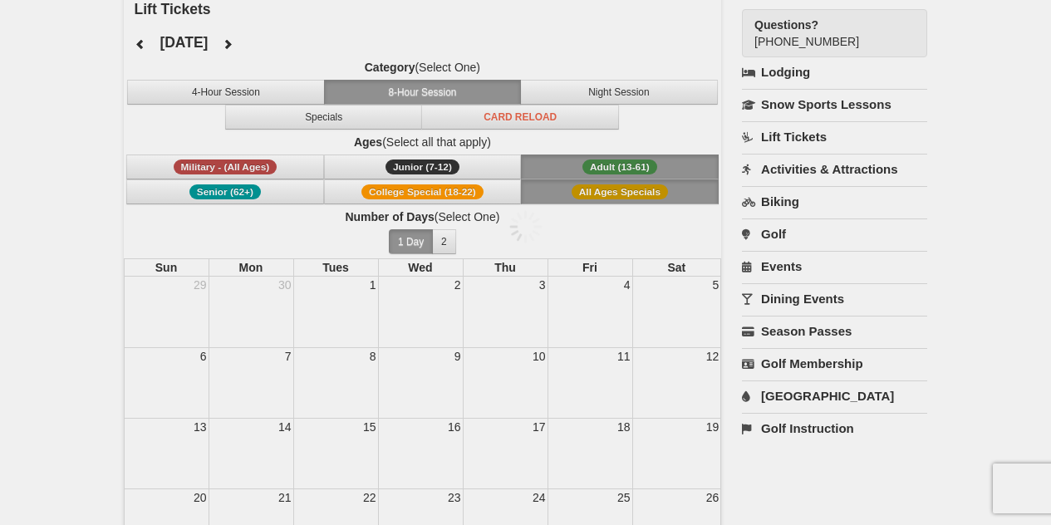
click at [244, 46] on div at bounding box center [525, 262] width 1051 height 525
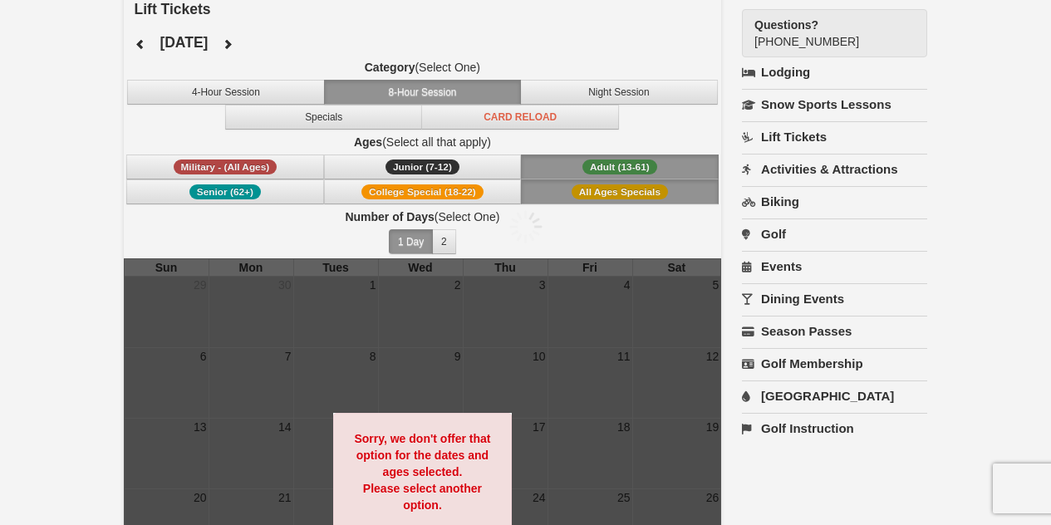
click at [244, 46] on div at bounding box center [525, 262] width 1051 height 525
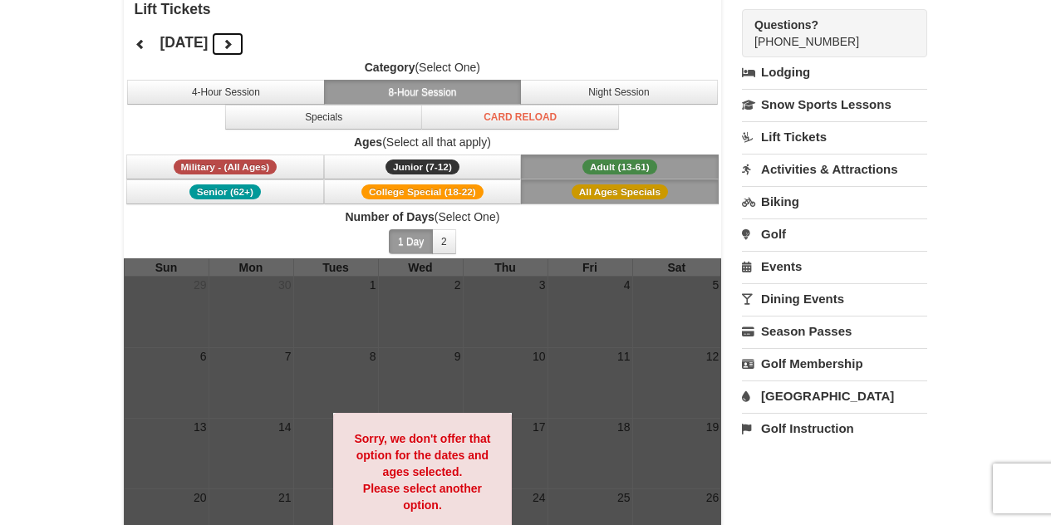
click at [233, 47] on icon at bounding box center [228, 44] width 12 height 12
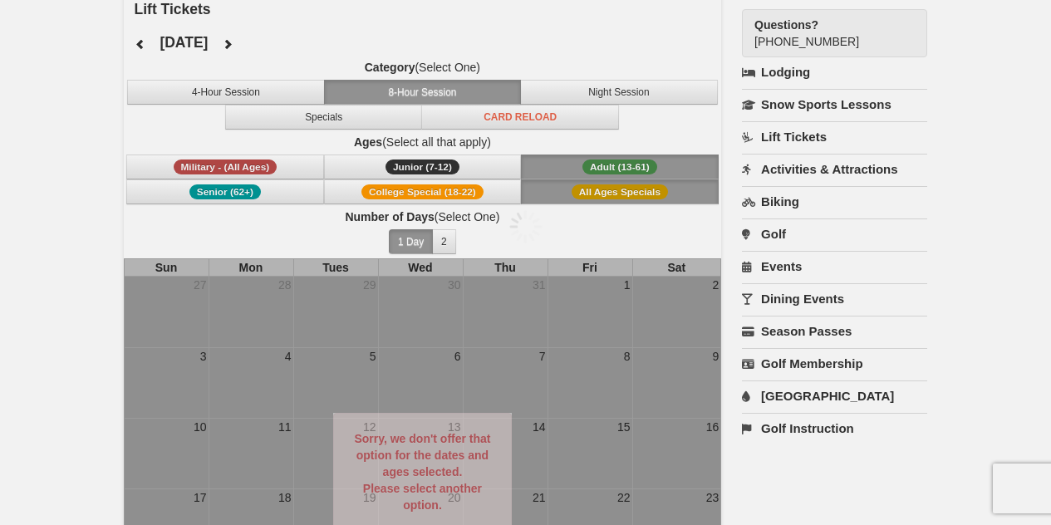
click at [244, 47] on div at bounding box center [525, 262] width 1051 height 525
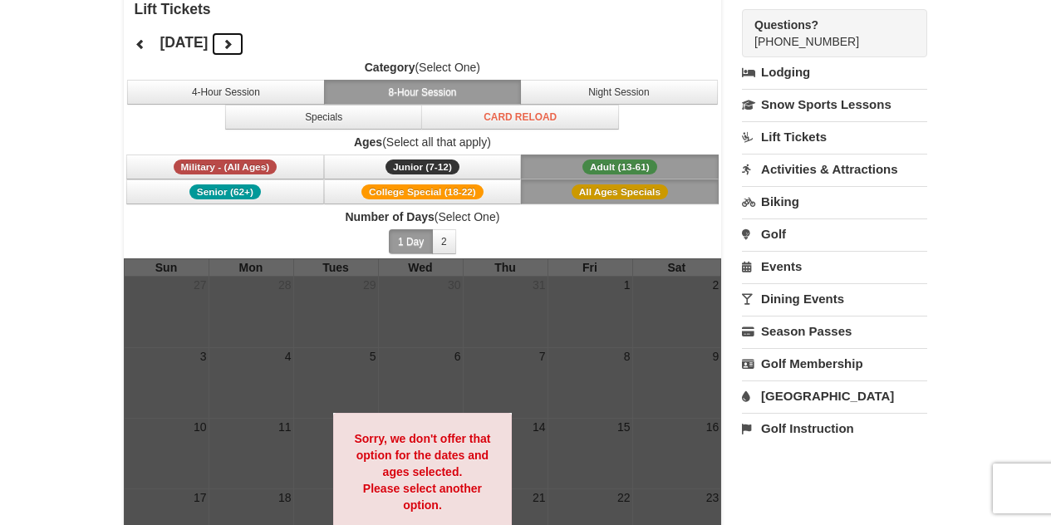
click at [244, 47] on button at bounding box center [227, 44] width 33 height 25
click at [244, 51] on button at bounding box center [227, 44] width 33 height 25
click at [244, 43] on button at bounding box center [227, 44] width 33 height 25
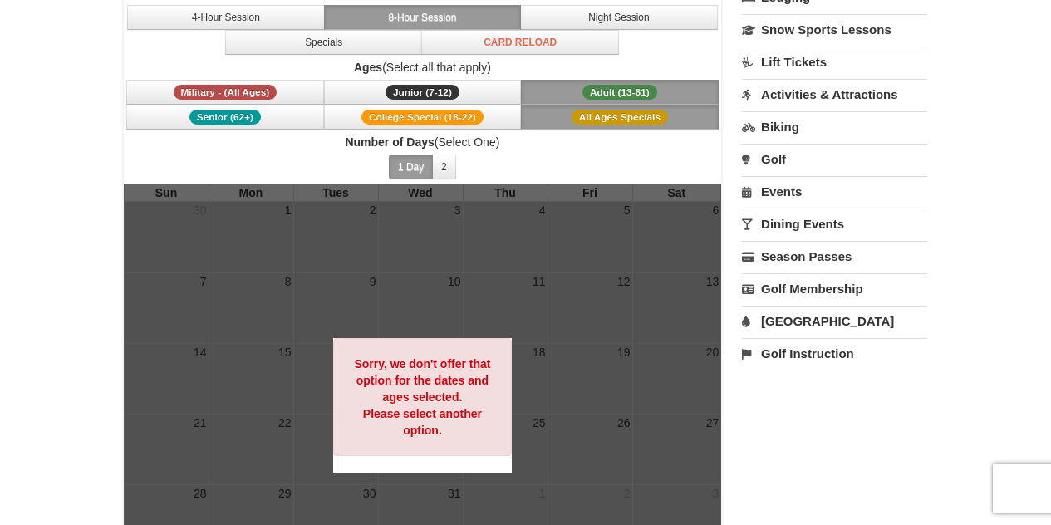
scroll to position [207, 0]
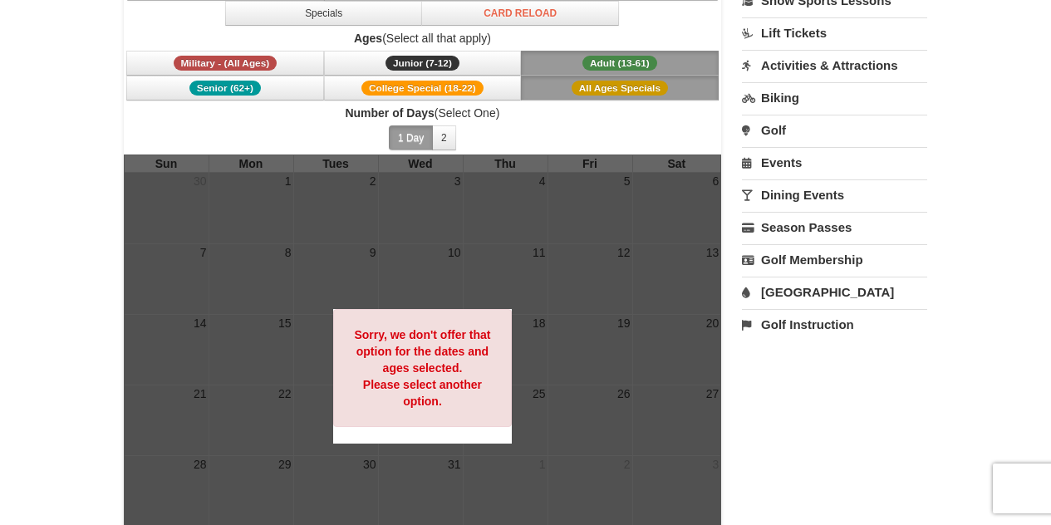
click at [399, 142] on button "1 Day" at bounding box center [411, 137] width 44 height 25
click at [595, 85] on span "All Ages Specials" at bounding box center [619, 88] width 96 height 15
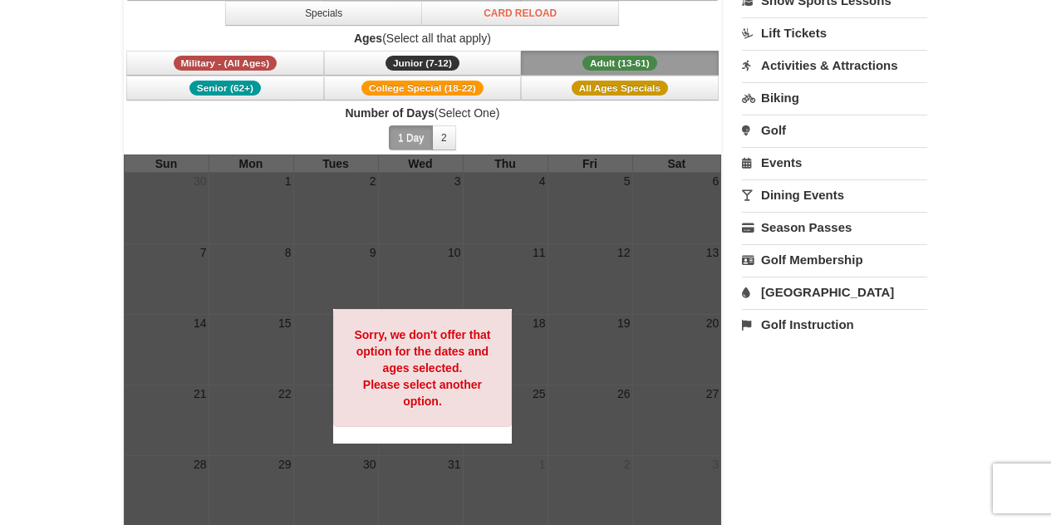
click at [556, 57] on button "Adult (13-61) (13 - 61)" at bounding box center [620, 63] width 198 height 25
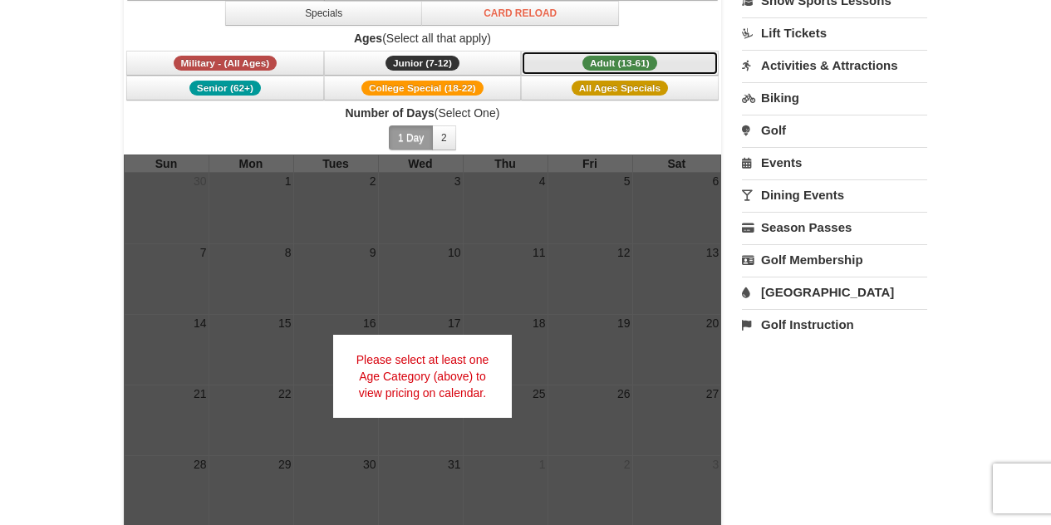
click at [551, 61] on button "Adult (13-61) (13 - 61)" at bounding box center [620, 63] width 198 height 25
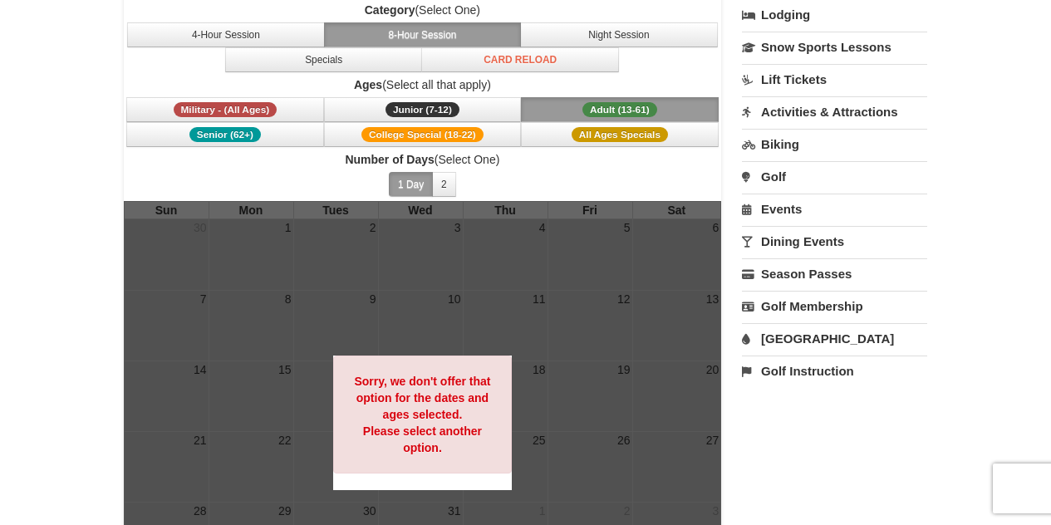
scroll to position [0, 0]
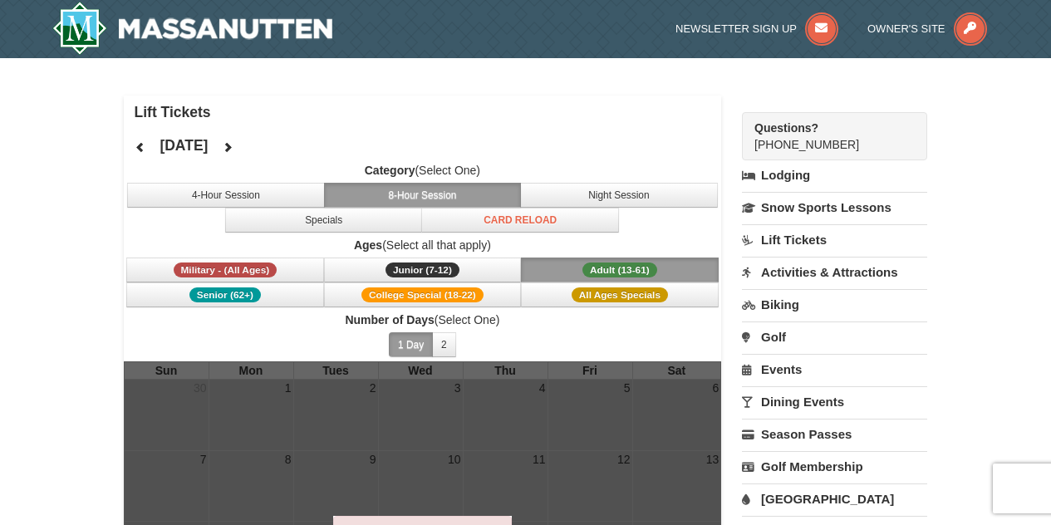
click at [421, 190] on button "8-Hour Session" at bounding box center [423, 195] width 198 height 25
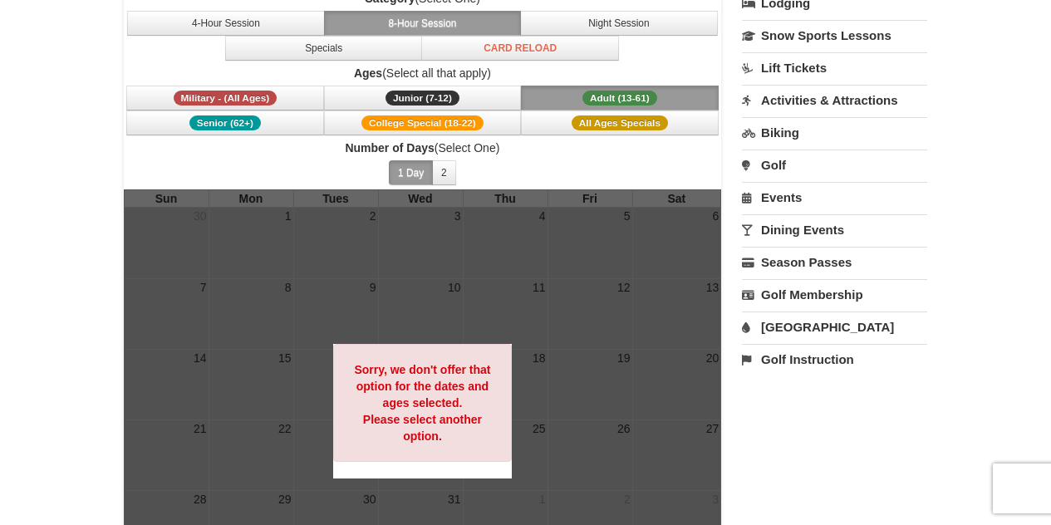
scroll to position [218, 0]
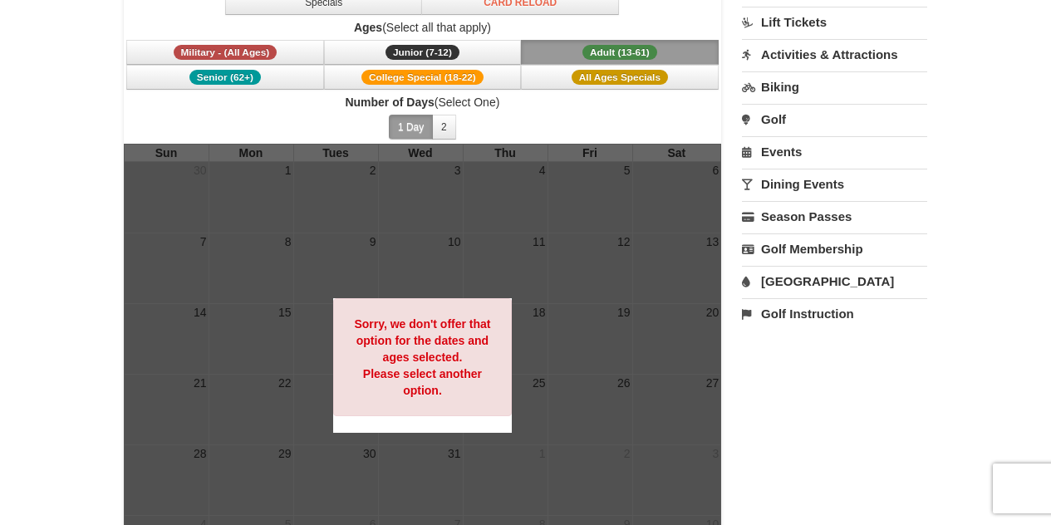
click at [767, 34] on link "Lift Tickets" at bounding box center [834, 22] width 185 height 31
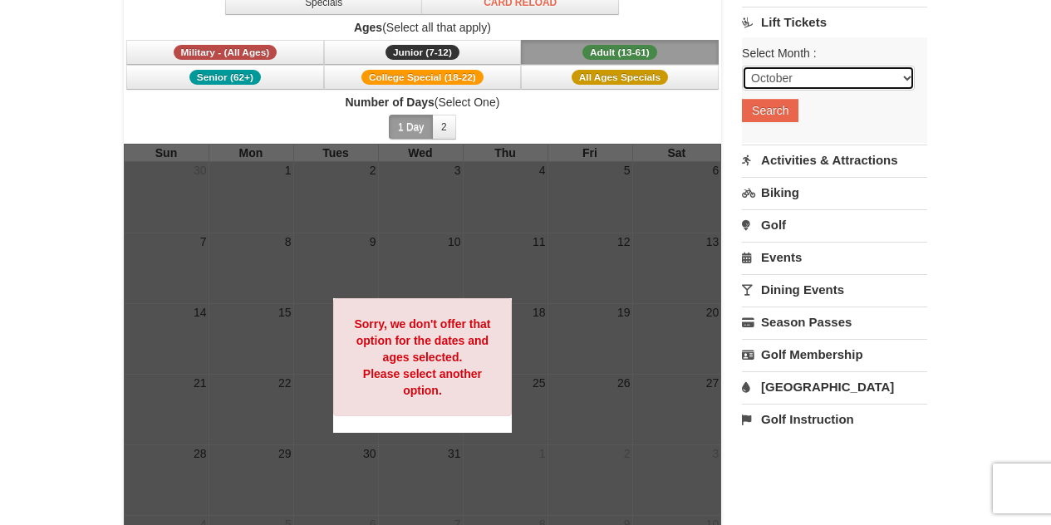
click at [792, 86] on select "October November December January February March April May June July August Sep…" at bounding box center [828, 78] width 173 height 25
select select "12"
click at [742, 66] on select "October November December January February March April May June July August Sep…" at bounding box center [828, 78] width 173 height 25
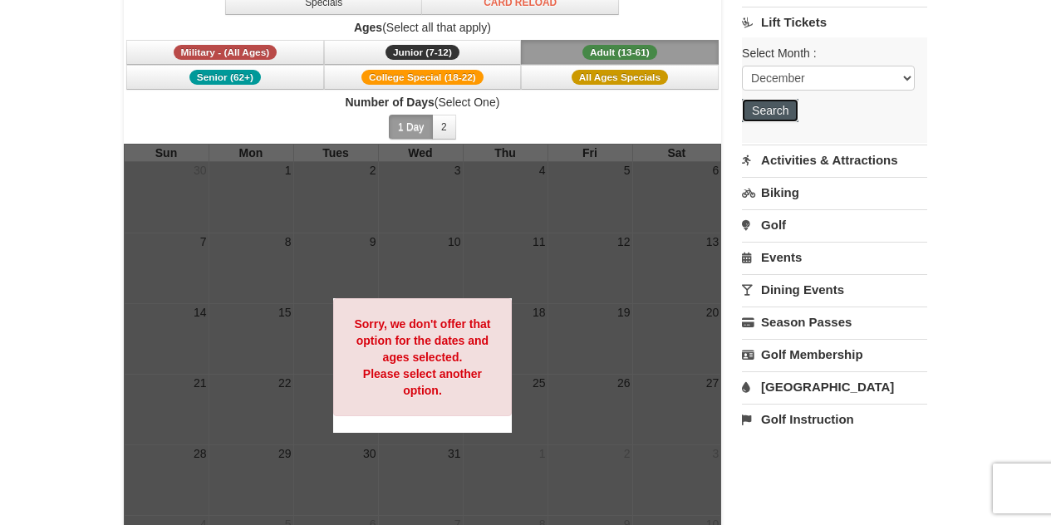
click at [775, 111] on button "Search" at bounding box center [770, 110] width 56 height 23
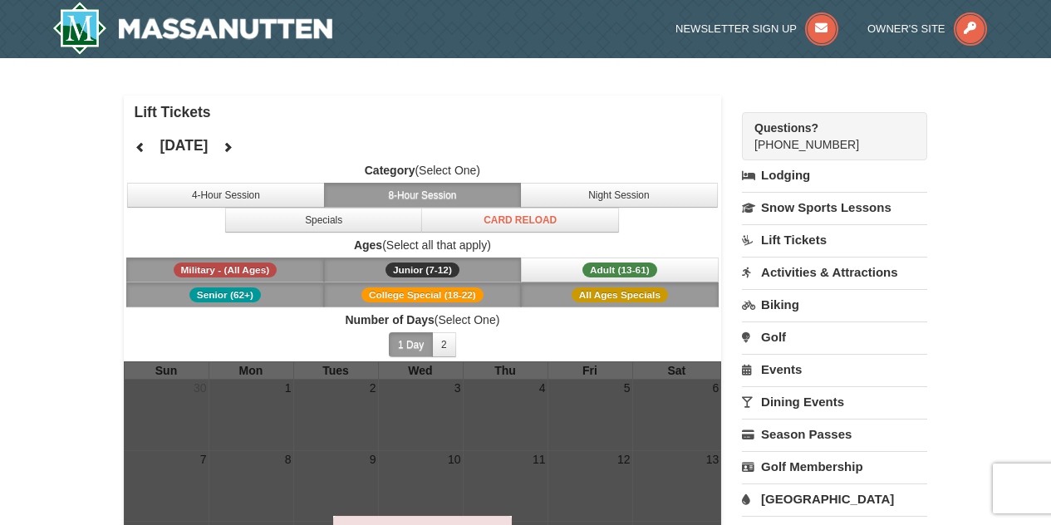
click at [839, 141] on div "Questions? 1-540-289-9441" at bounding box center [834, 136] width 185 height 48
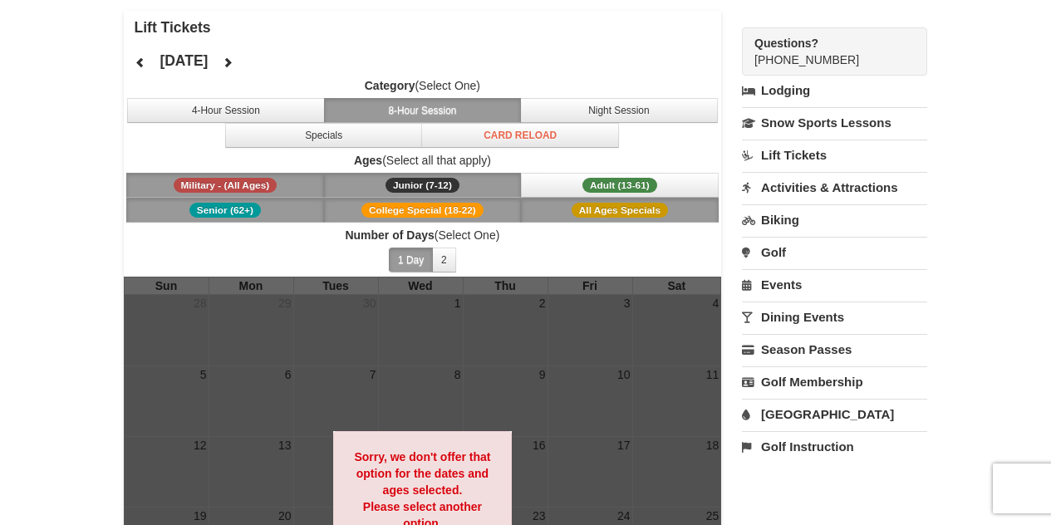
scroll to position [86, 0]
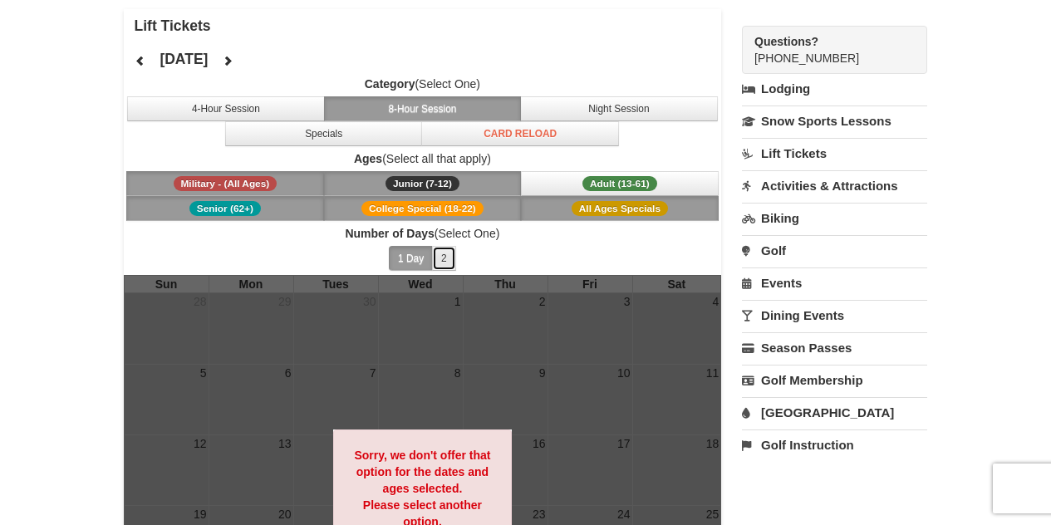
click at [443, 255] on button "2" at bounding box center [444, 258] width 24 height 25
click at [421, 260] on button "1 Day" at bounding box center [411, 258] width 44 height 25
click at [233, 66] on icon at bounding box center [228, 61] width 12 height 12
click at [244, 61] on button at bounding box center [227, 60] width 33 height 25
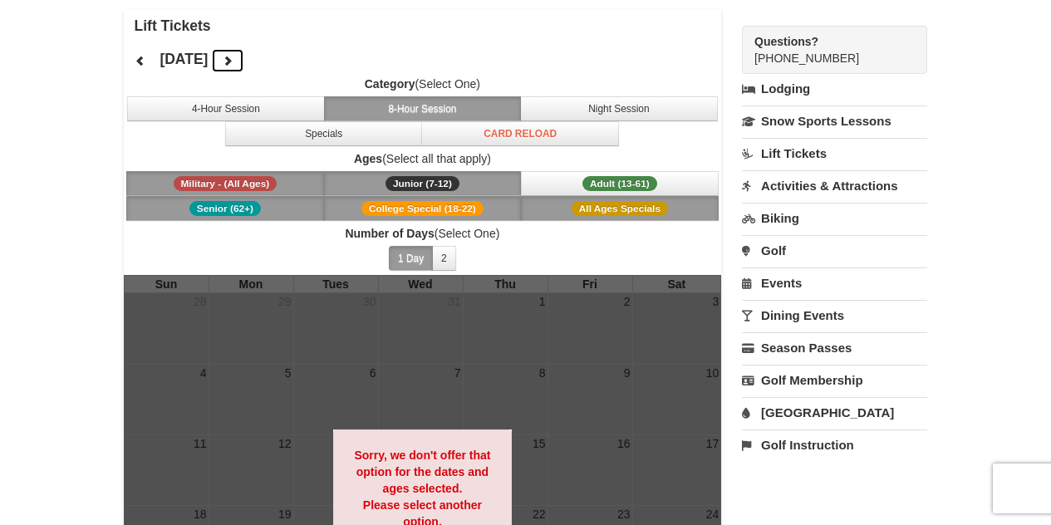
click at [244, 61] on button at bounding box center [227, 60] width 33 height 25
click at [233, 61] on icon at bounding box center [228, 61] width 12 height 12
click at [277, 60] on div "March 2026 Category (Select One) 4-Hour Session 8-Hour Session Night Session Sp…" at bounding box center [423, 158] width 598 height 233
click at [556, 171] on button "Adult (13-61) (13 - 61)" at bounding box center [620, 183] width 198 height 25
click at [255, 187] on span "Military - (All Ages)" at bounding box center [226, 183] width 104 height 15
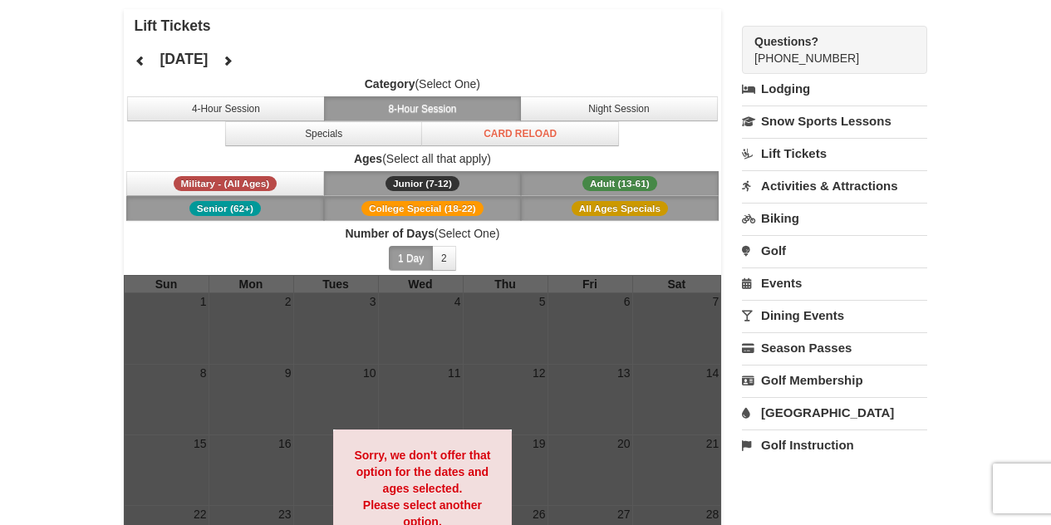
drag, startPoint x: 303, startPoint y: 202, endPoint x: 331, endPoint y: 202, distance: 28.2
click at [303, 202] on button "Senior (62+)" at bounding box center [225, 208] width 198 height 25
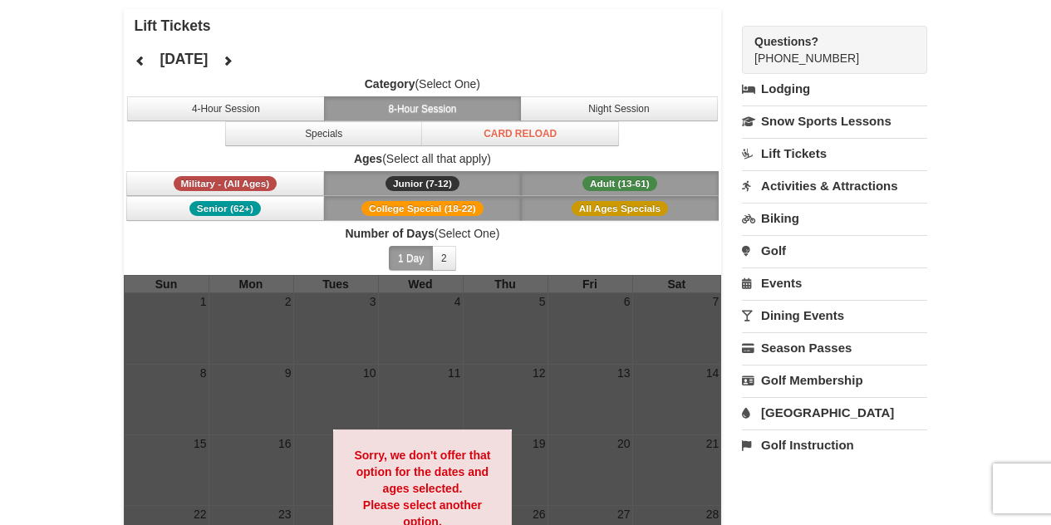
drag, startPoint x: 356, startPoint y: 207, endPoint x: 363, endPoint y: 185, distance: 22.6
click at [355, 206] on button "College Special (18-22)" at bounding box center [423, 208] width 198 height 25
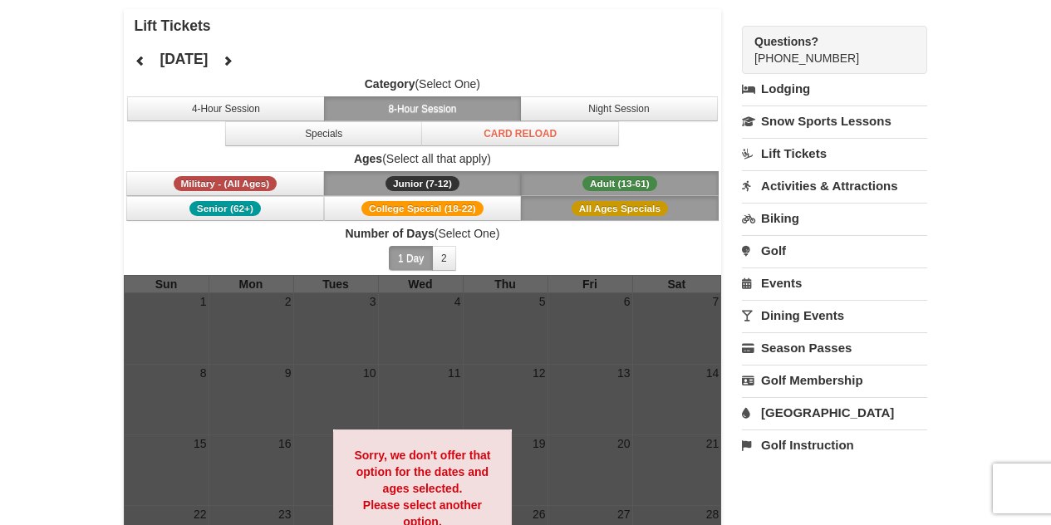
click at [366, 179] on button "Junior (7-12) (7 - 12)" at bounding box center [423, 183] width 198 height 25
drag, startPoint x: 571, startPoint y: 188, endPoint x: 568, endPoint y: 208, distance: 20.2
click at [571, 188] on button "Adult (13-61) (13 - 61)" at bounding box center [620, 183] width 198 height 25
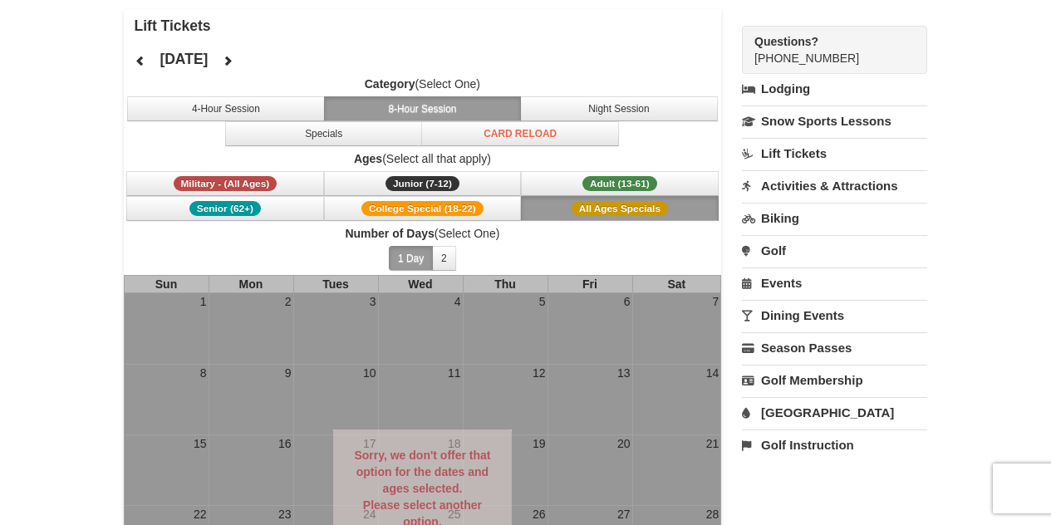
click at [567, 215] on button "All Ages Specials" at bounding box center [620, 208] width 198 height 25
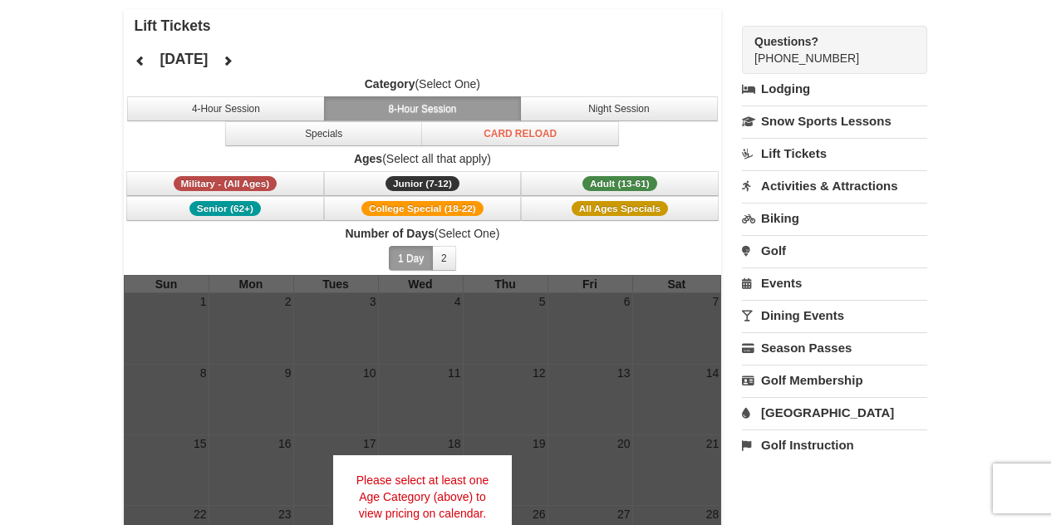
click at [517, 146] on div "Category (Select One) 4-Hour Session 8-Hour Session Night Session Specials Card…" at bounding box center [423, 175] width 598 height 199
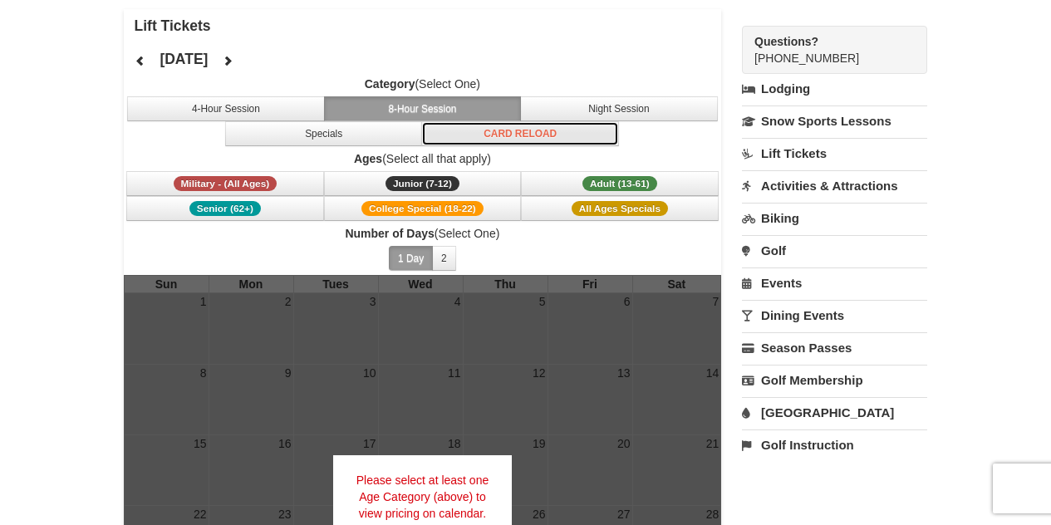
click at [517, 142] on button "Card Reload" at bounding box center [520, 133] width 198 height 25
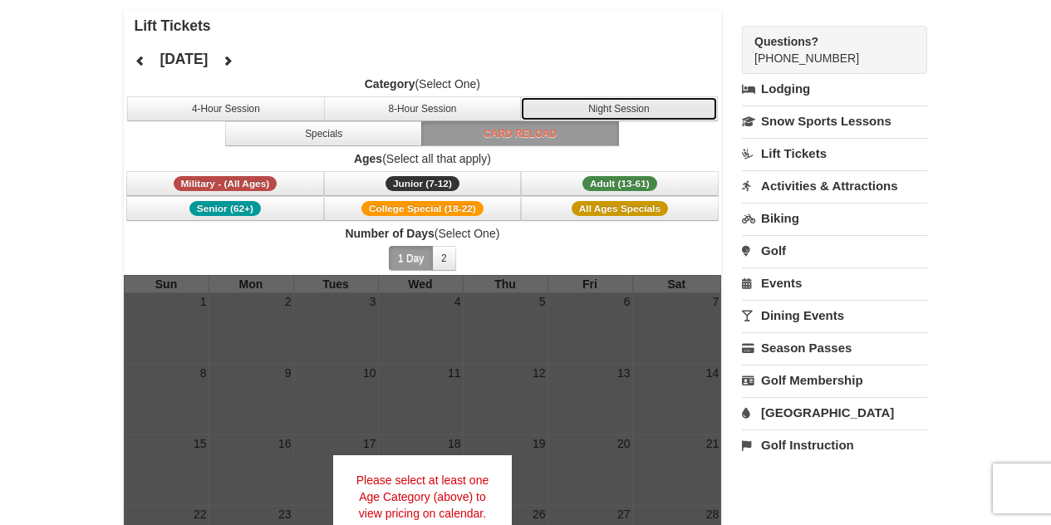
click at [586, 102] on button "Night Session" at bounding box center [619, 108] width 198 height 25
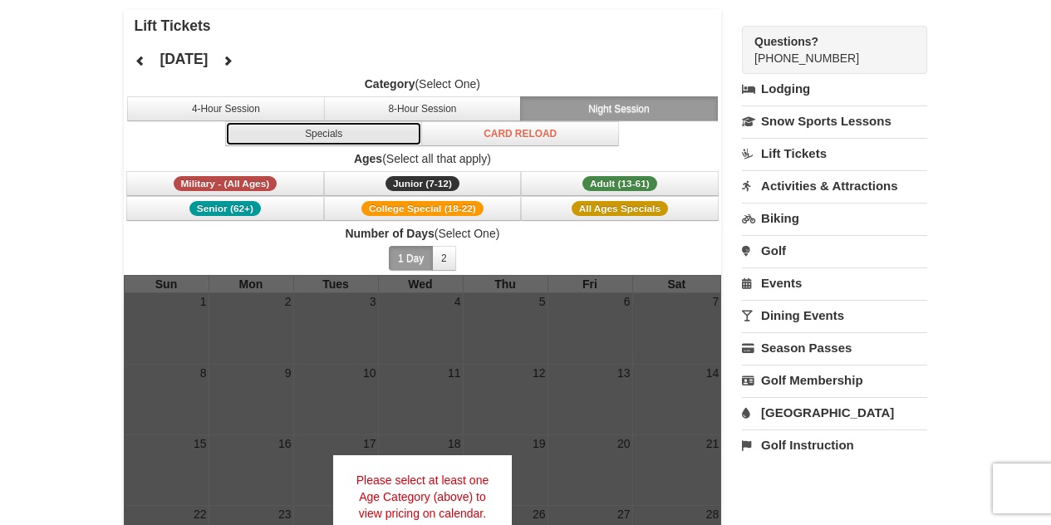
click at [404, 143] on button "Specials" at bounding box center [324, 133] width 198 height 25
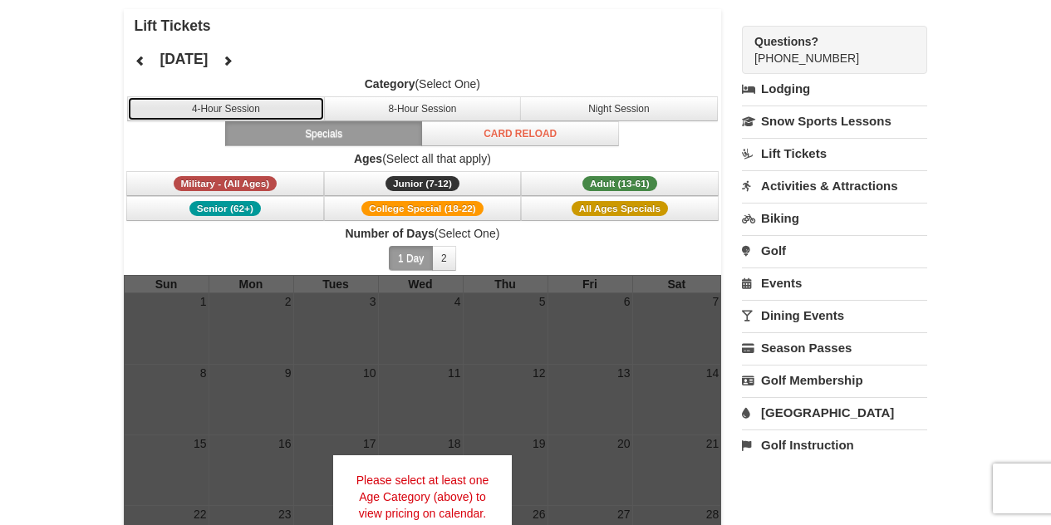
click at [271, 118] on button "4-Hour Session" at bounding box center [226, 108] width 198 height 25
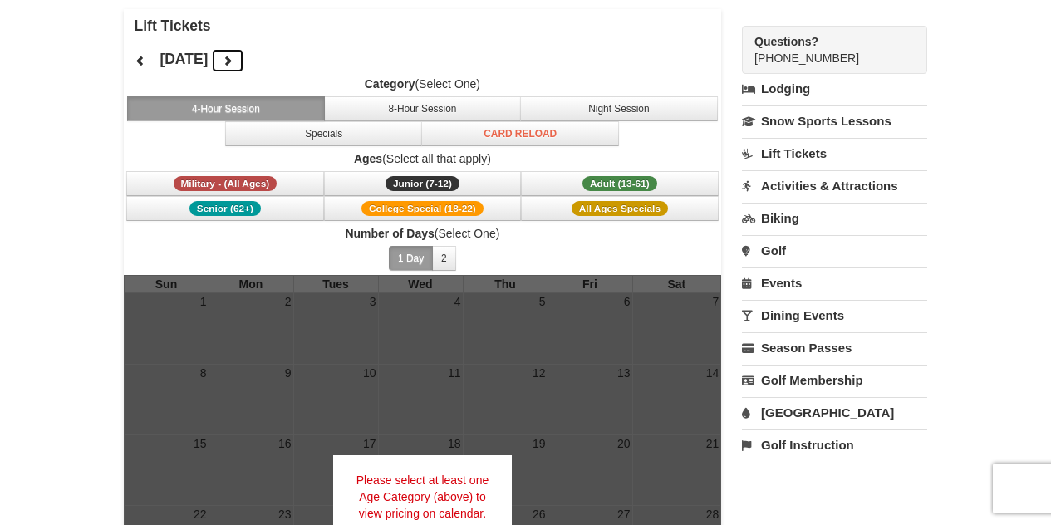
click at [244, 62] on button at bounding box center [227, 60] width 33 height 25
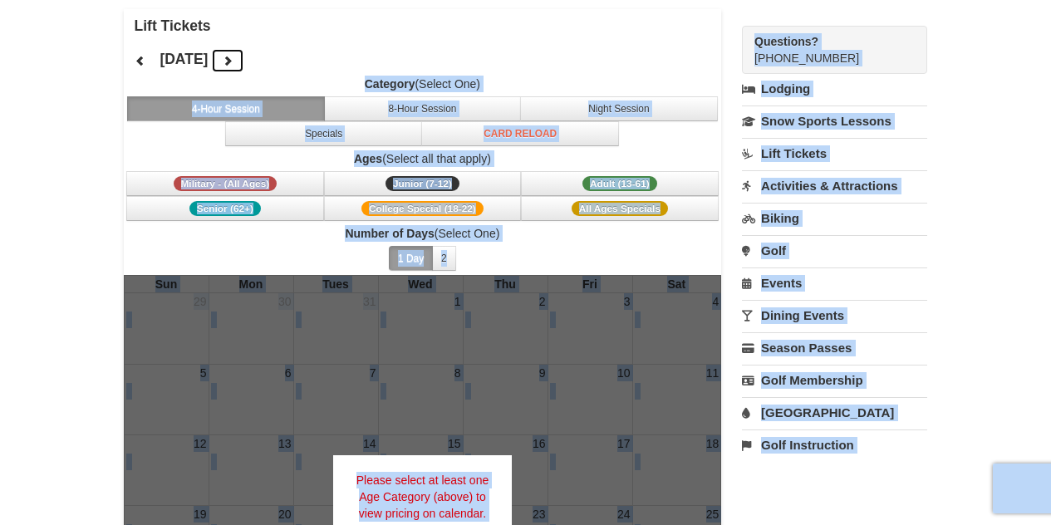
click at [244, 62] on button at bounding box center [227, 60] width 33 height 25
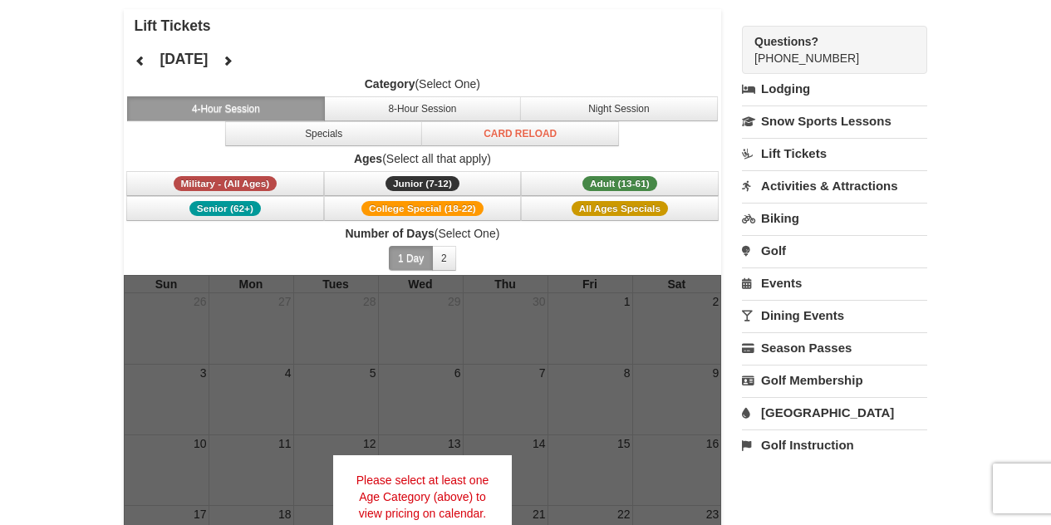
click at [274, 71] on div "May 2026 Category (Select One) 4-Hour Session 8-Hour Session Night Session Spec…" at bounding box center [423, 158] width 598 height 233
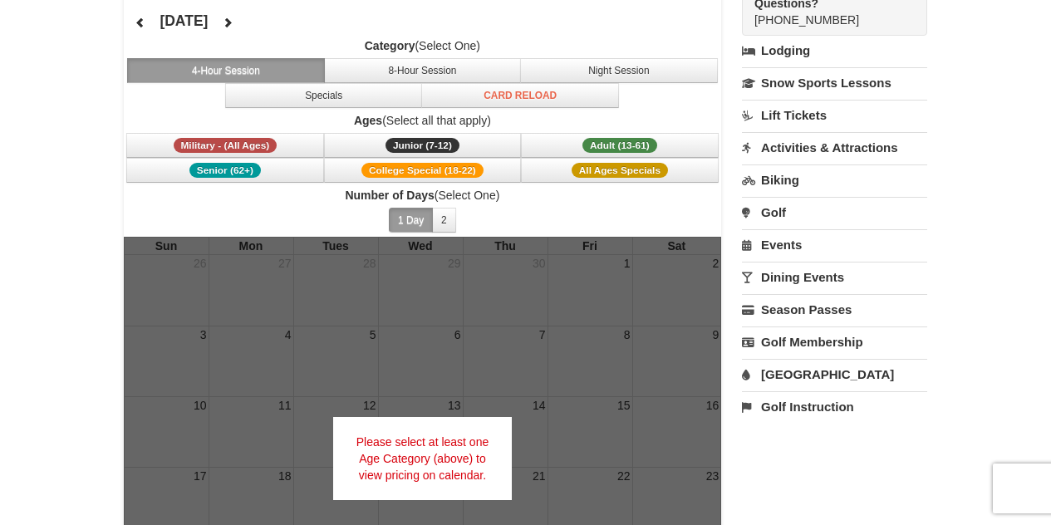
scroll to position [130, 0]
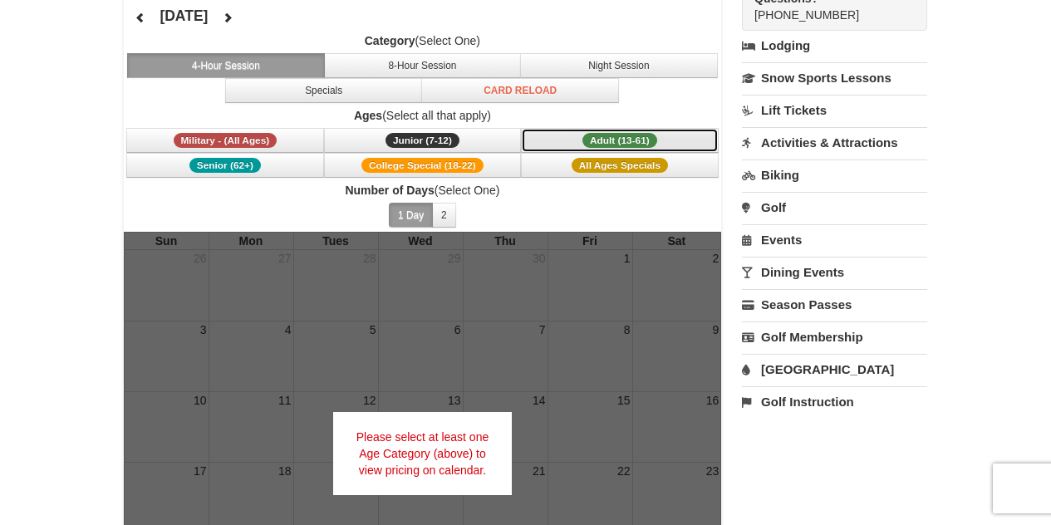
click at [554, 146] on button "Adult (13-61) (13 - 61)" at bounding box center [620, 140] width 198 height 25
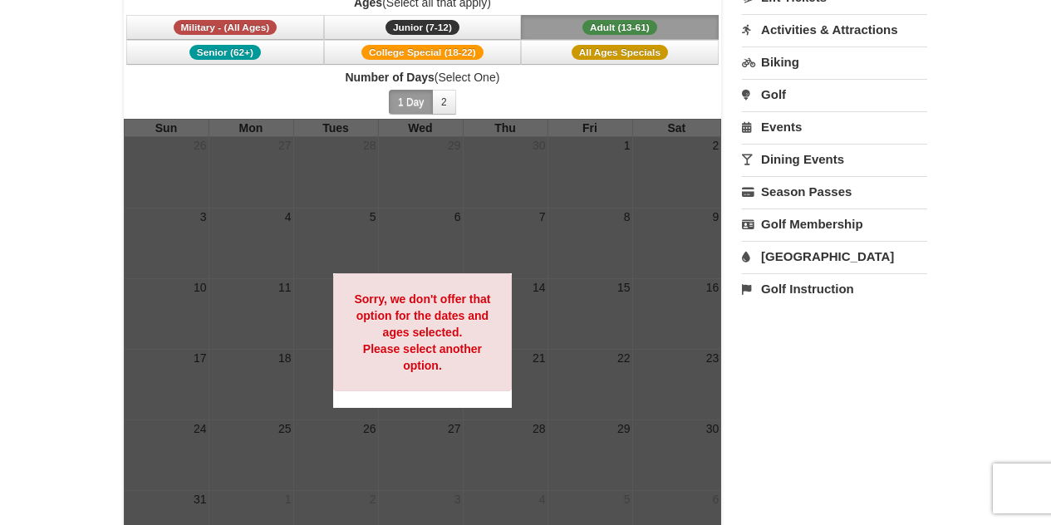
scroll to position [0, 0]
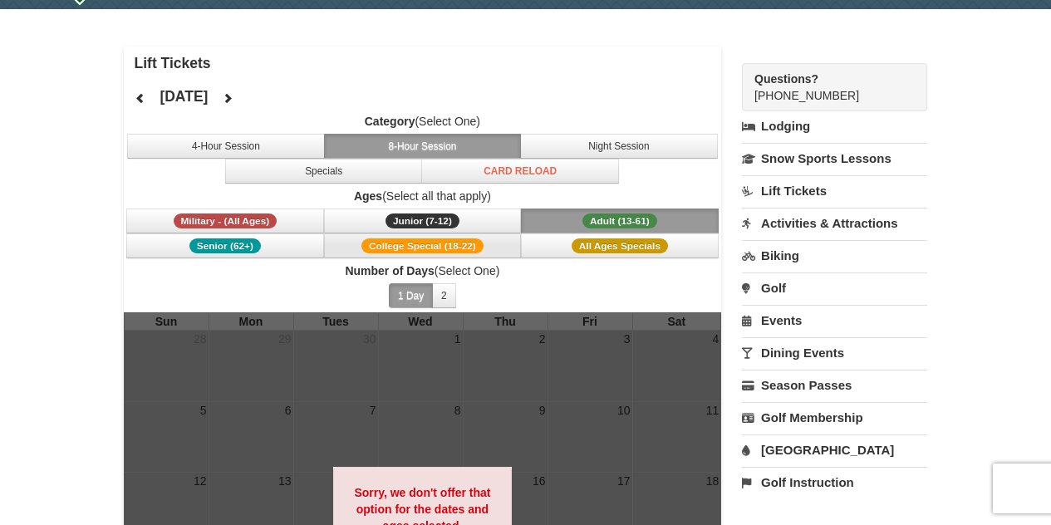
scroll to position [57, 0]
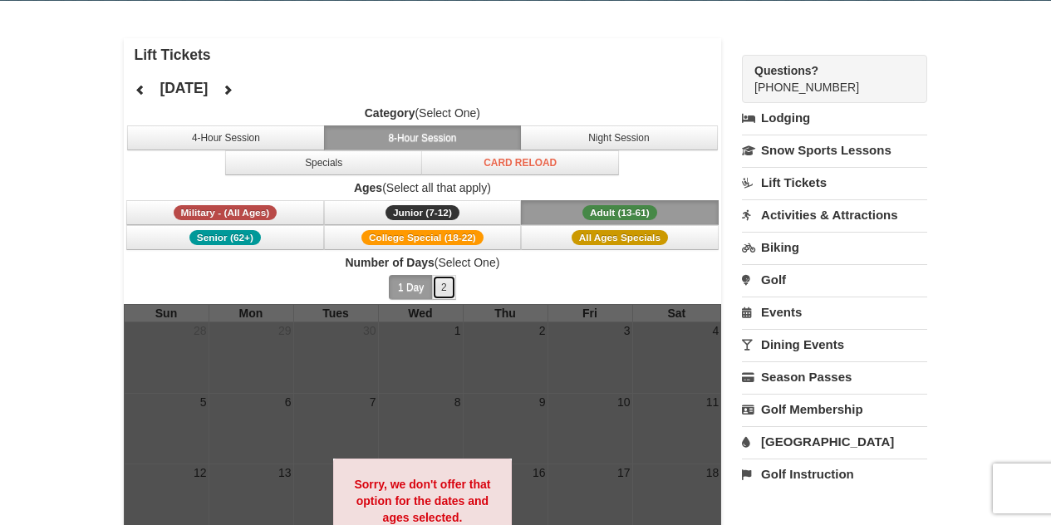
click at [441, 282] on button "2" at bounding box center [444, 287] width 24 height 25
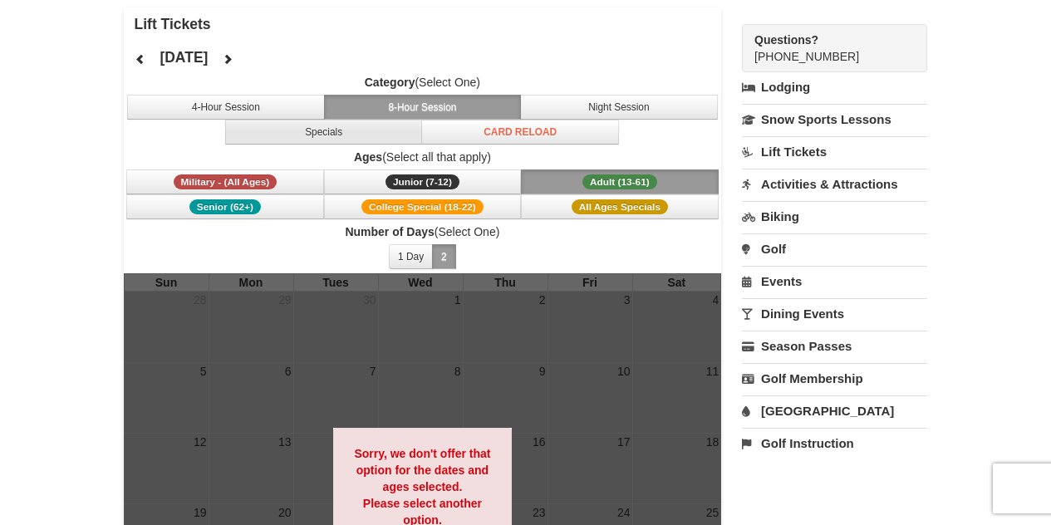
scroll to position [93, 0]
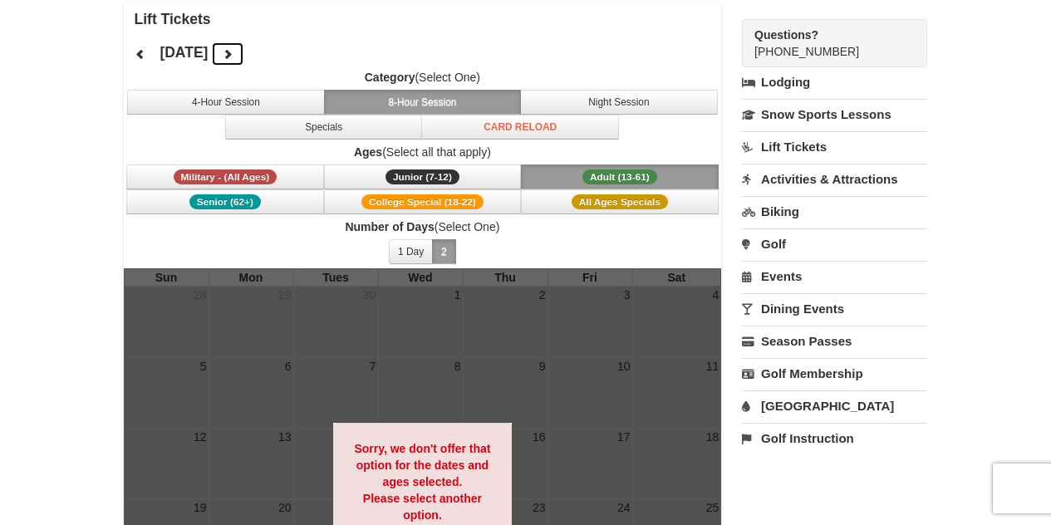
click at [233, 55] on icon at bounding box center [228, 54] width 12 height 12
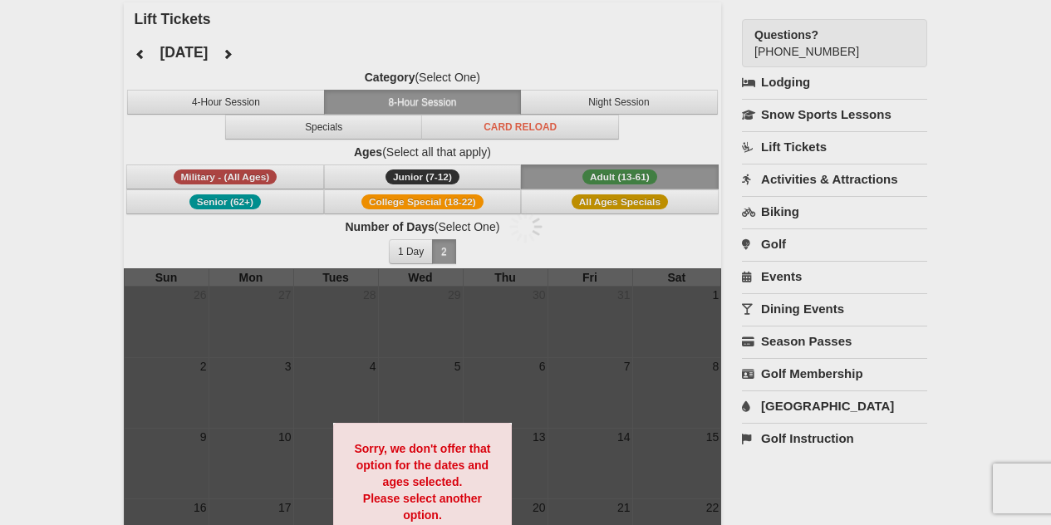
click at [269, 55] on div at bounding box center [525, 262] width 1051 height 525
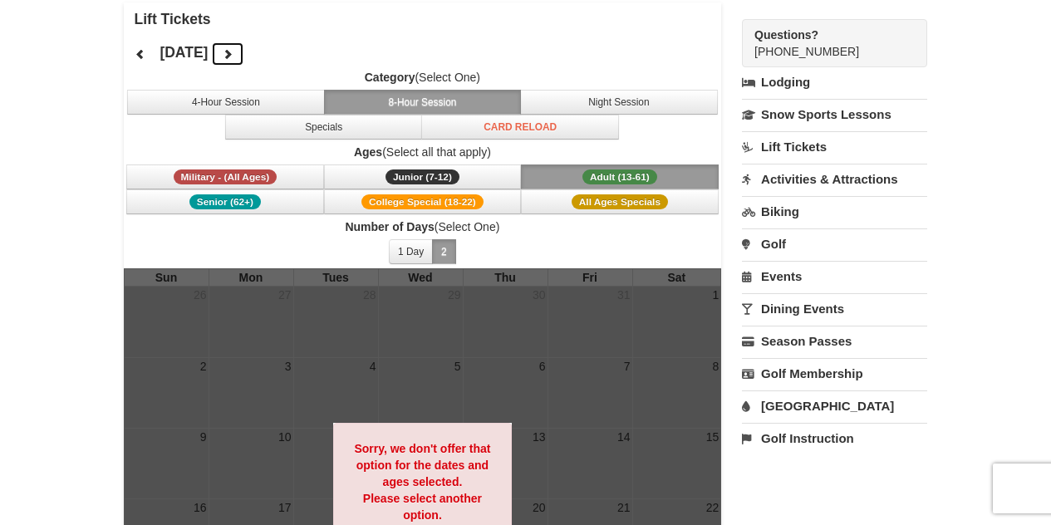
click at [233, 56] on icon at bounding box center [228, 54] width 12 height 12
click at [244, 60] on button at bounding box center [227, 54] width 33 height 25
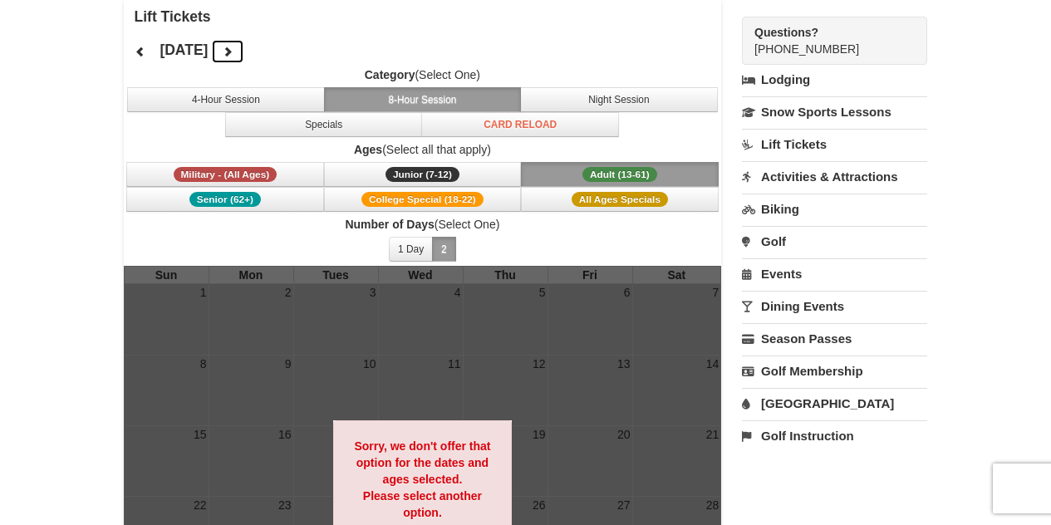
scroll to position [124, 0]
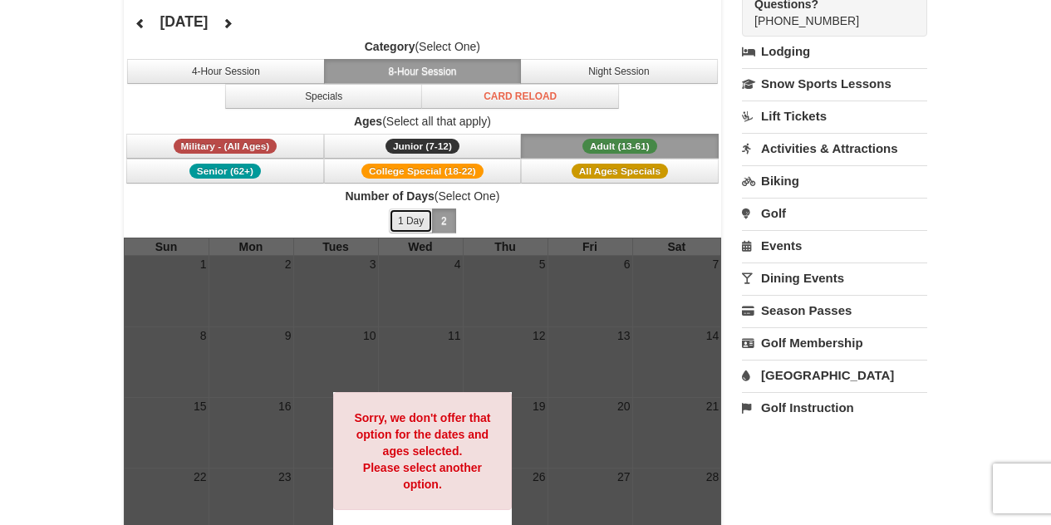
click at [416, 213] on button "1 Day" at bounding box center [411, 220] width 44 height 25
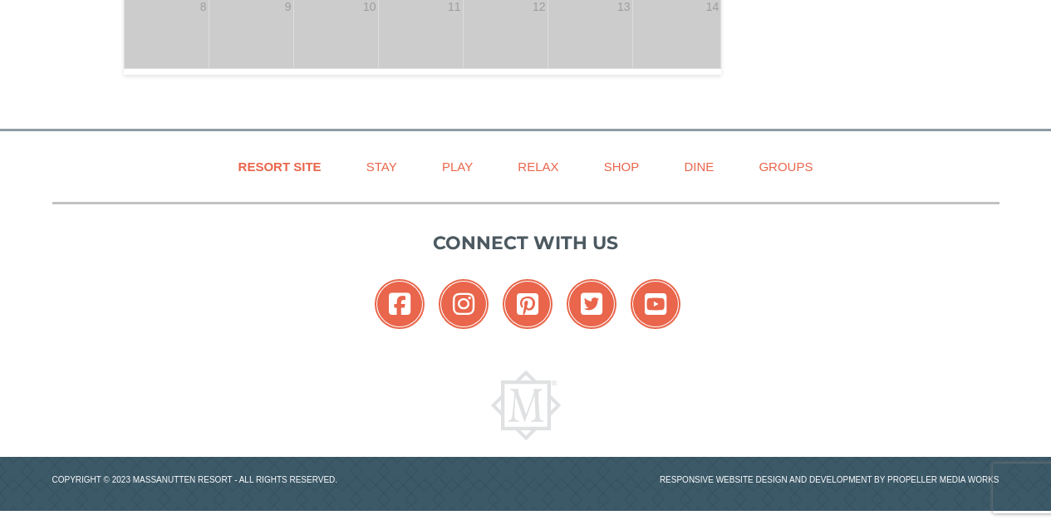
scroll to position [734, 0]
